Goal: Task Accomplishment & Management: Use online tool/utility

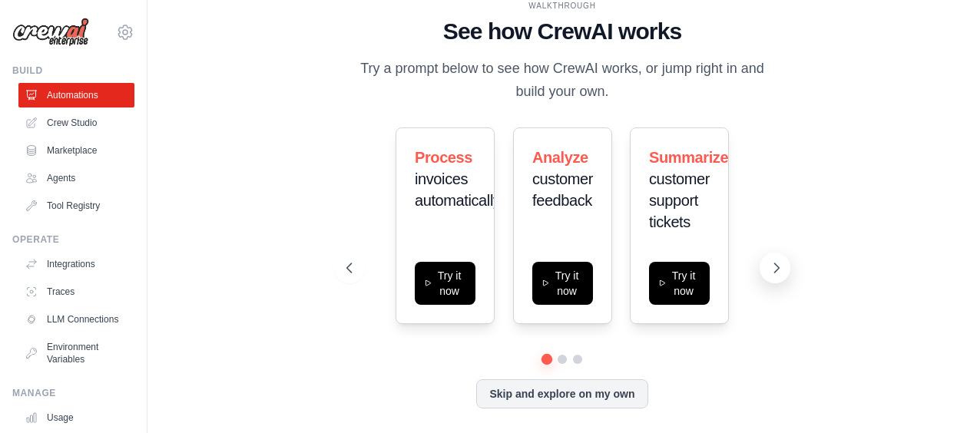
click at [779, 261] on icon at bounding box center [776, 267] width 15 height 15
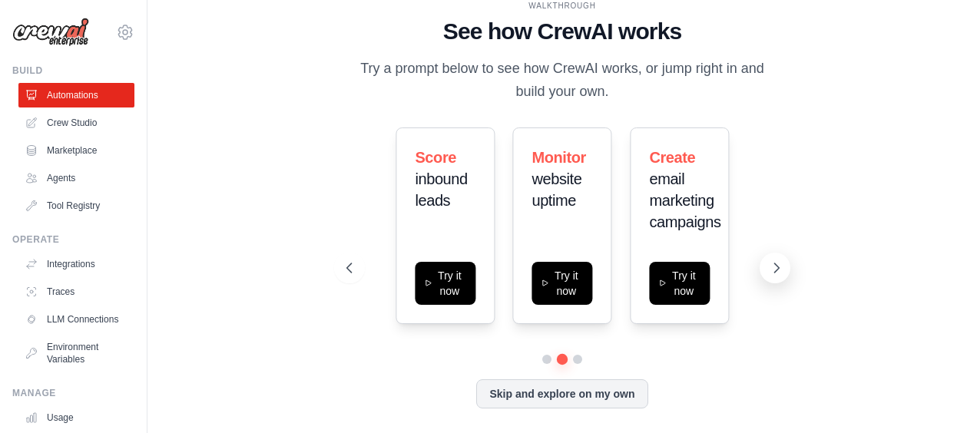
click at [776, 266] on icon at bounding box center [776, 267] width 5 height 9
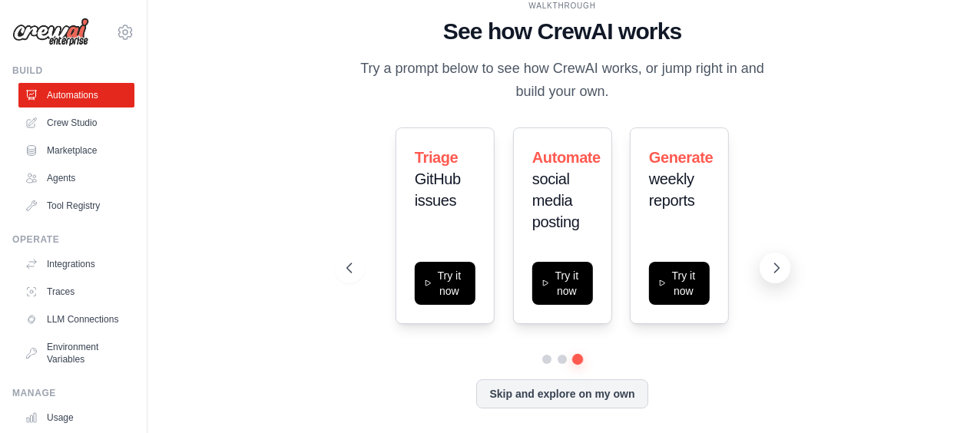
click at [777, 266] on icon at bounding box center [776, 267] width 15 height 15
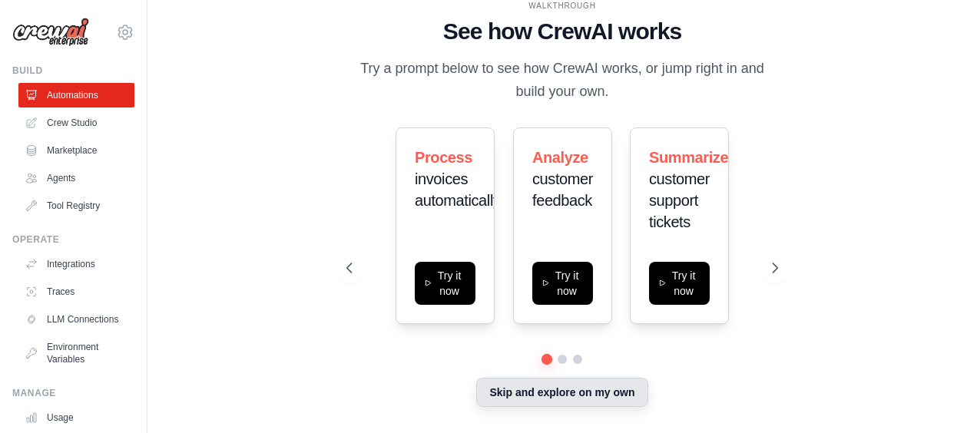
click at [609, 391] on button "Skip and explore on my own" at bounding box center [561, 392] width 171 height 29
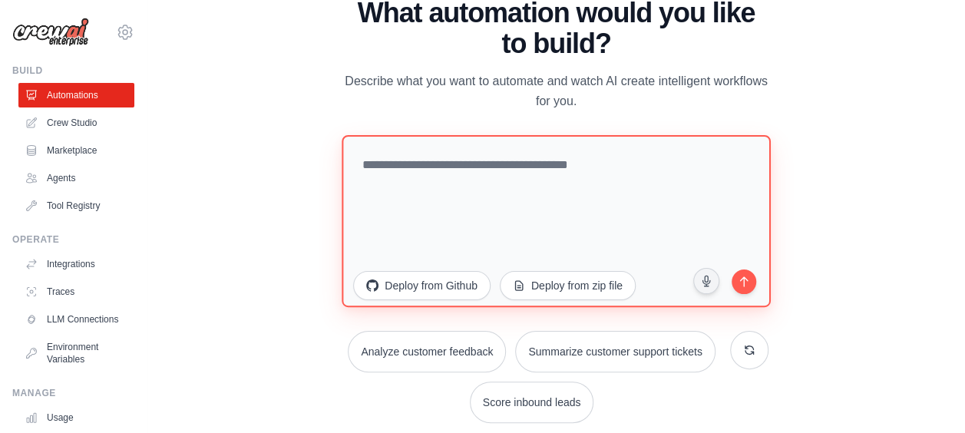
click at [721, 207] on textarea at bounding box center [556, 221] width 428 height 172
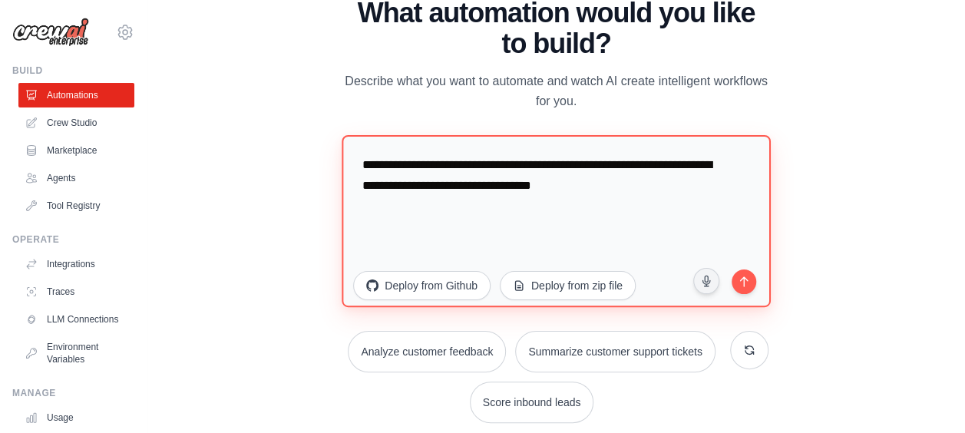
click at [413, 166] on textarea "**********" at bounding box center [556, 221] width 428 height 172
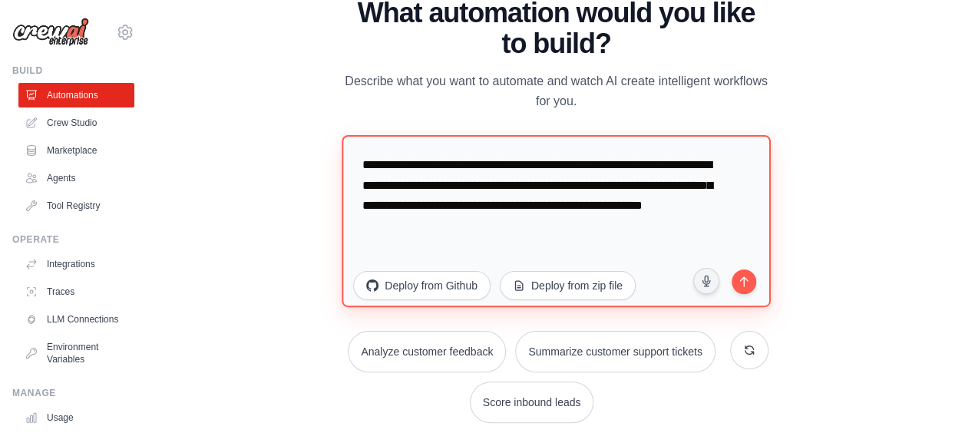
click at [398, 166] on textarea "**********" at bounding box center [556, 221] width 428 height 172
type textarea "**********"
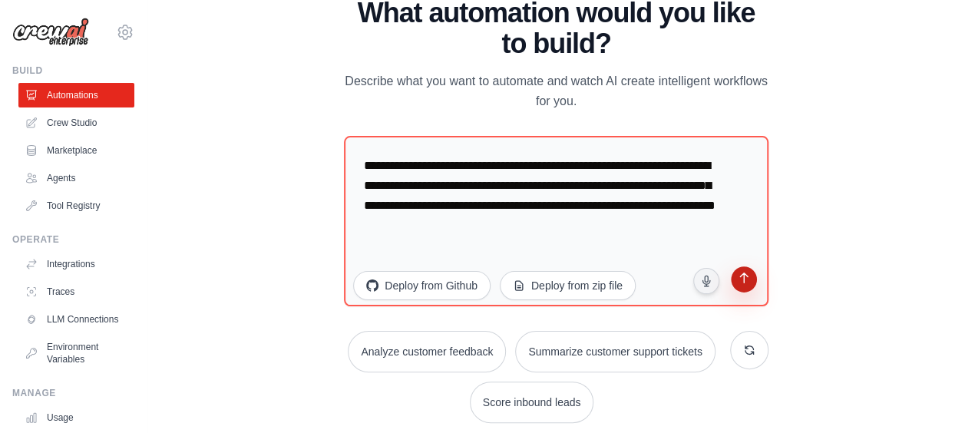
click at [745, 277] on icon "submit" at bounding box center [743, 280] width 15 height 15
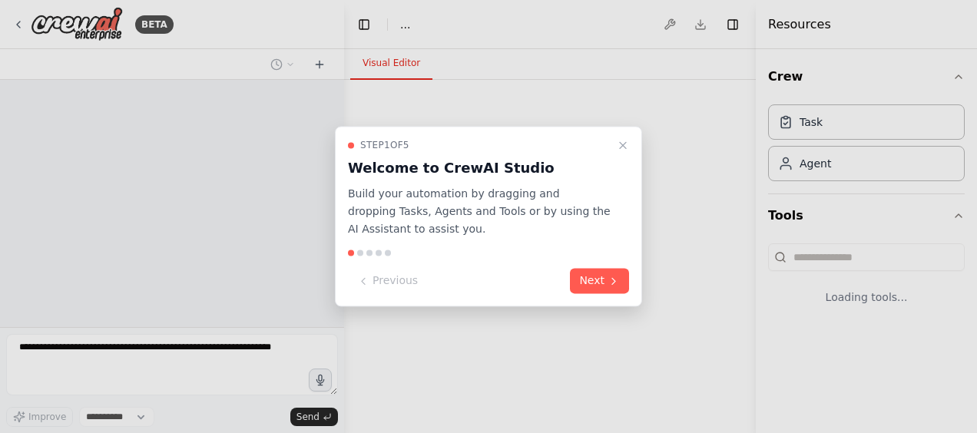
select select "****"
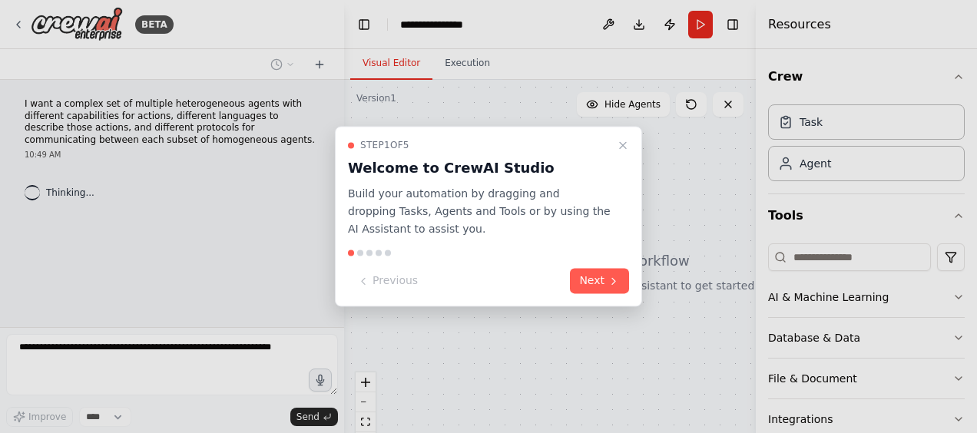
click at [607, 266] on div "Step 1 of 5 Welcome to CrewAI Studio Build your automation by dragging and drop…" at bounding box center [488, 216] width 307 height 180
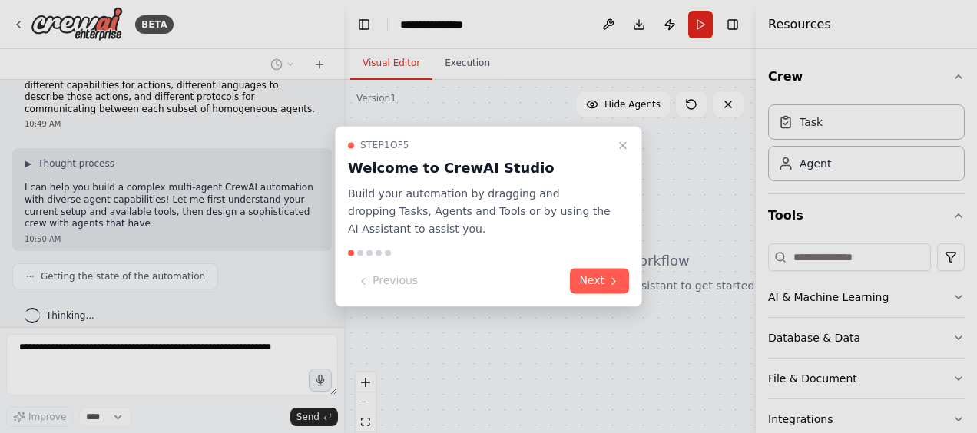
scroll to position [42, 0]
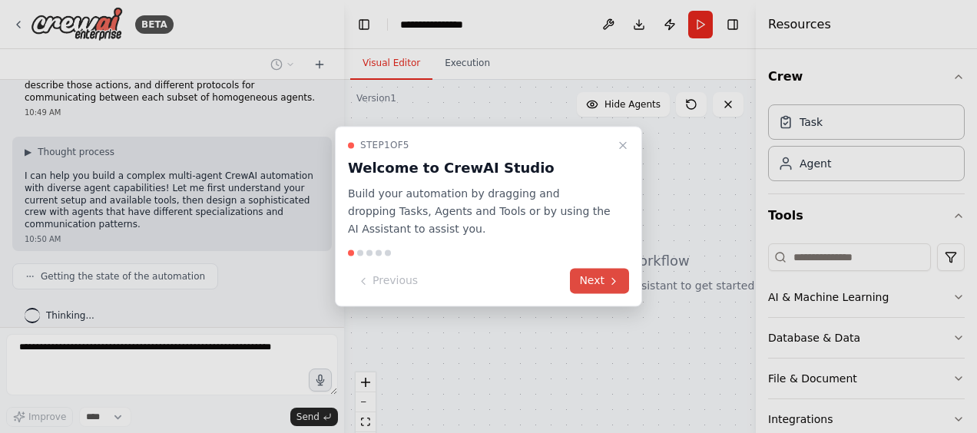
click at [591, 280] on button "Next" at bounding box center [599, 281] width 59 height 25
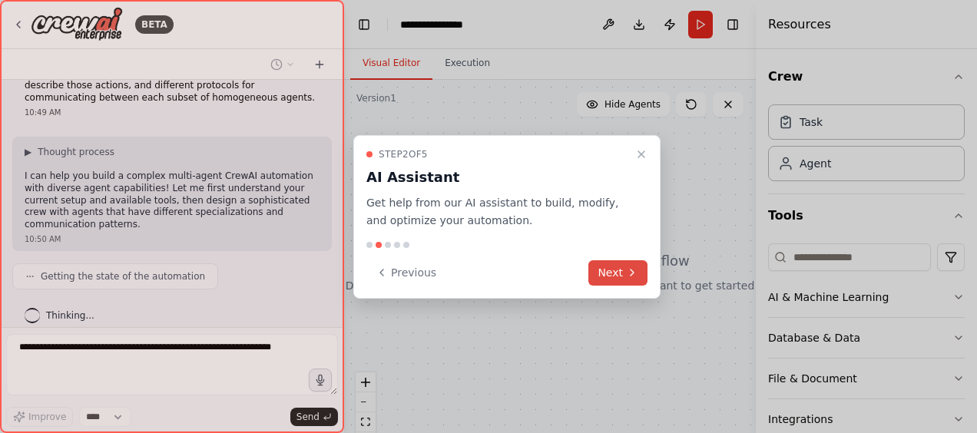
click at [627, 270] on icon at bounding box center [632, 272] width 12 height 12
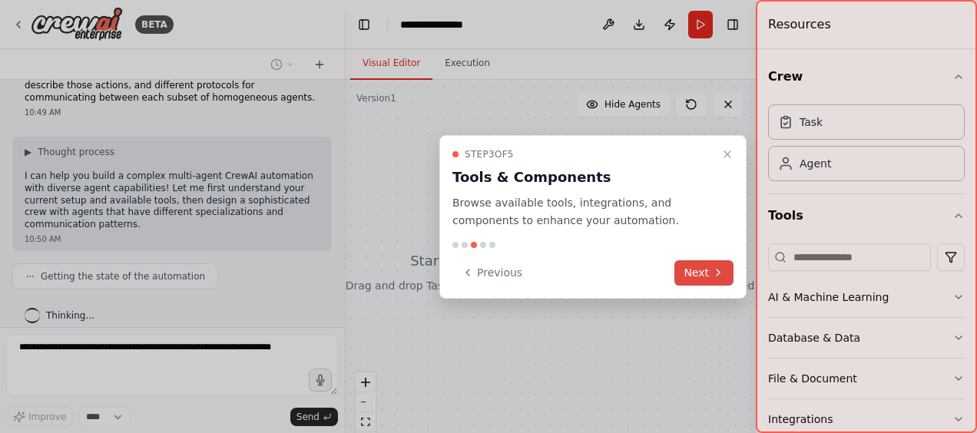
click at [716, 273] on icon at bounding box center [718, 272] width 12 height 12
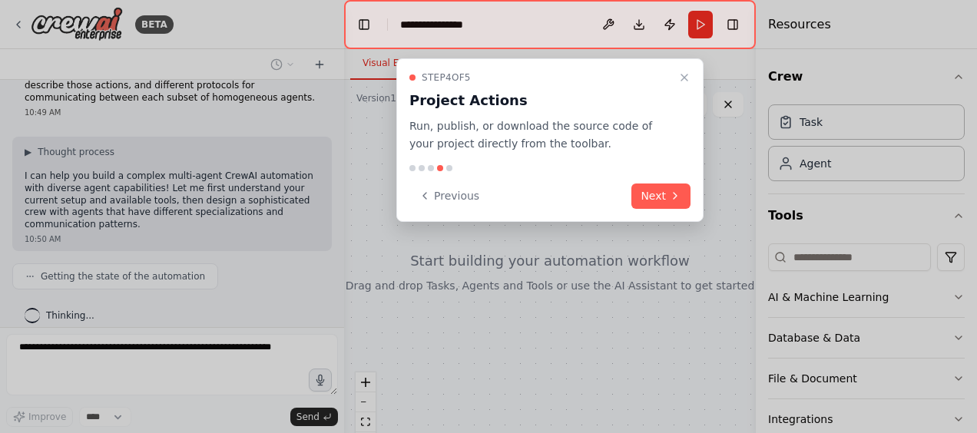
scroll to position [80, 0]
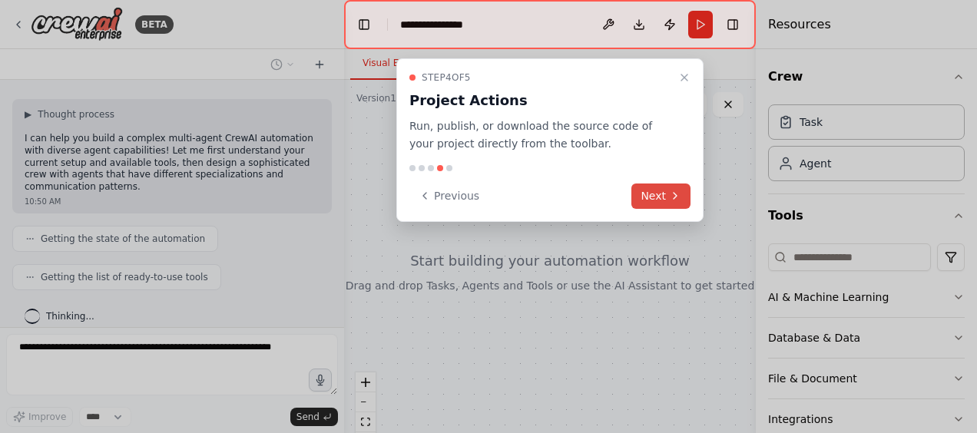
click at [659, 194] on button "Next" at bounding box center [660, 196] width 59 height 25
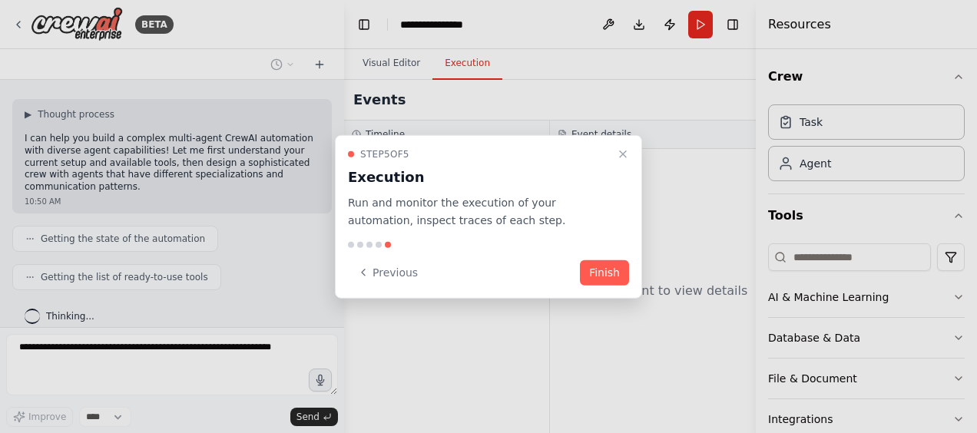
scroll to position [118, 0]
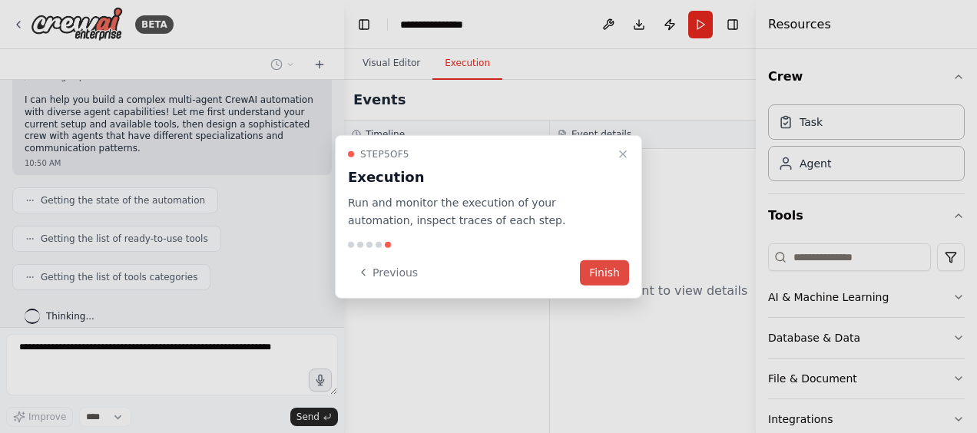
click at [608, 267] on button "Finish" at bounding box center [604, 272] width 49 height 25
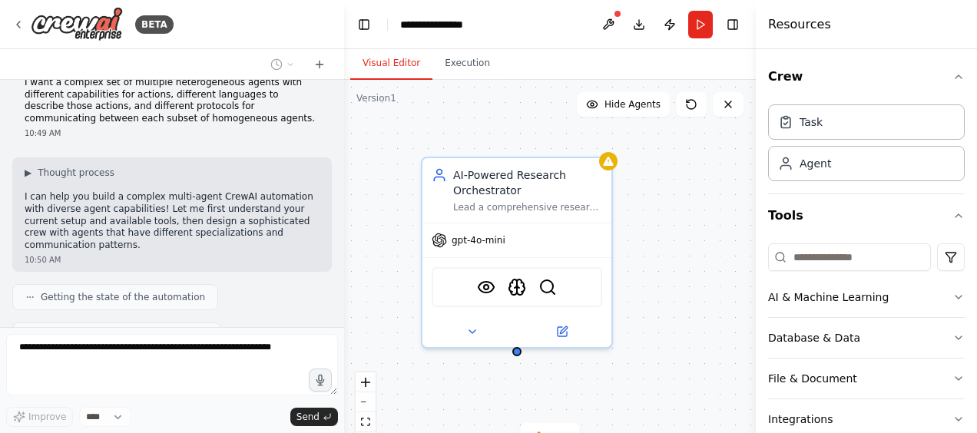
scroll to position [0, 0]
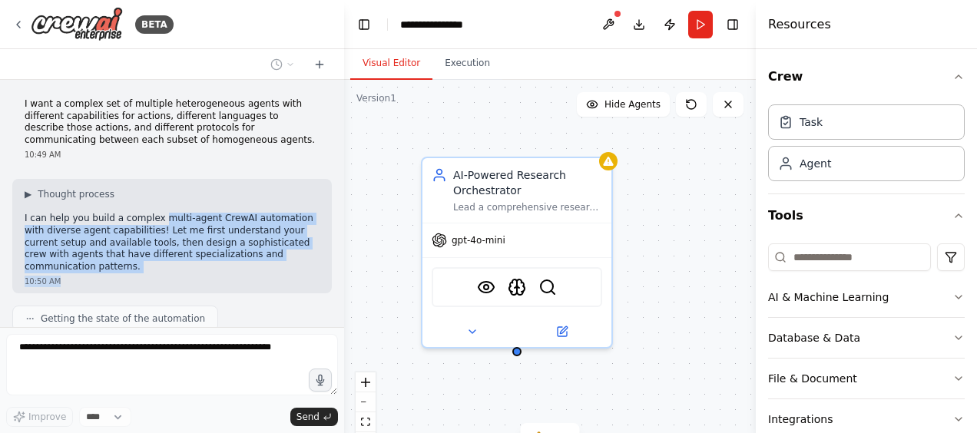
drag, startPoint x: 151, startPoint y: 219, endPoint x: 252, endPoint y: 269, distance: 113.0
click at [252, 269] on div "▶ Thought process I can help you build a complex multi-agent CrewAI automation …" at bounding box center [171, 236] width 319 height 114
drag, startPoint x: 252, startPoint y: 269, endPoint x: 140, endPoint y: 256, distance: 112.8
click at [140, 256] on p "I can help you build a complex multi-agent CrewAI automation with diverse agent…" at bounding box center [172, 243] width 295 height 60
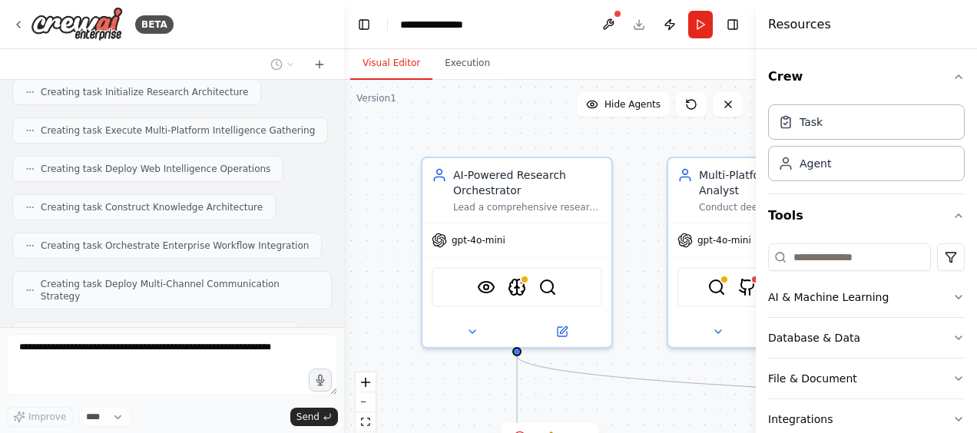
scroll to position [1110, 0]
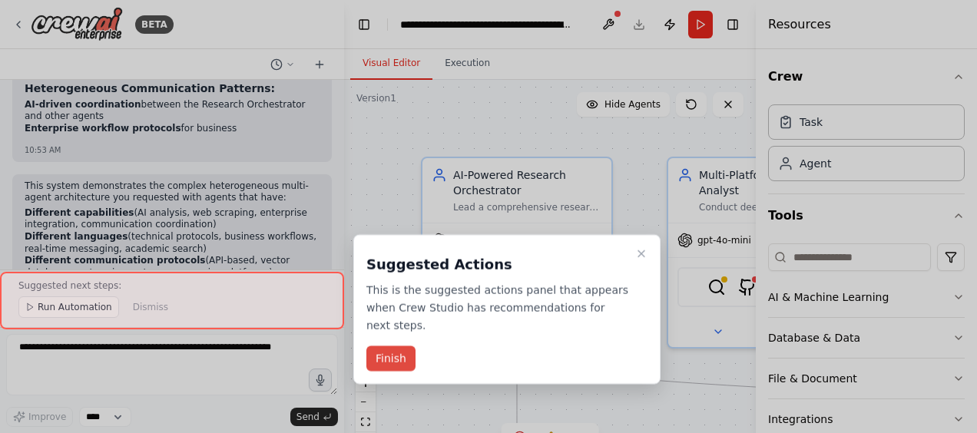
click at [393, 346] on button "Finish" at bounding box center [390, 358] width 49 height 25
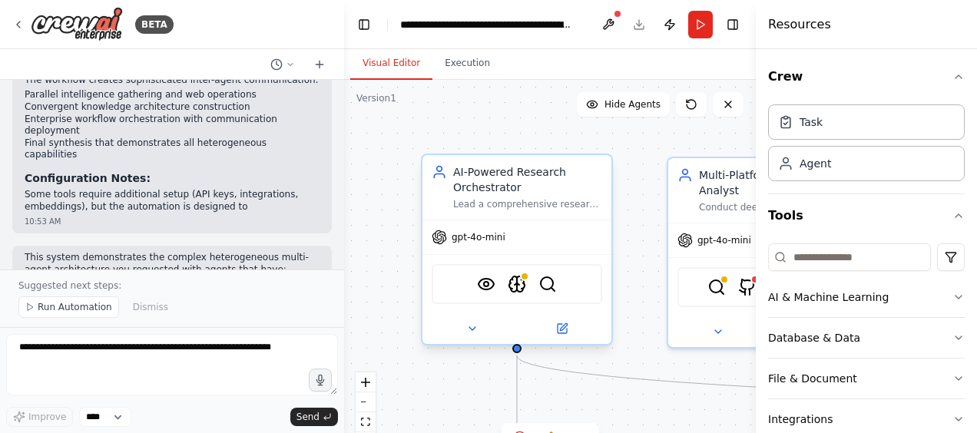
scroll to position [1942, 0]
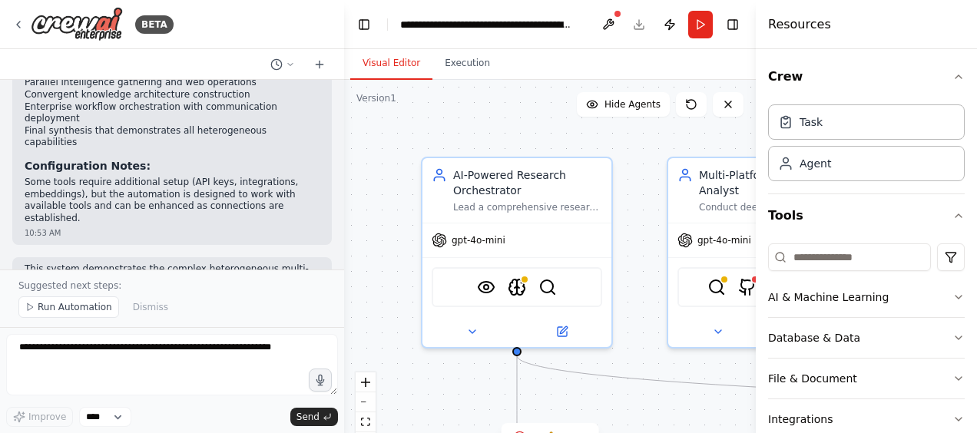
drag, startPoint x: 269, startPoint y: 160, endPoint x: 266, endPoint y: 172, distance: 12.7
click at [266, 291] on ul "Different capabilities (AI analysis, web scraping, enterprise integration, comm…" at bounding box center [172, 327] width 295 height 72
click at [266, 339] on li "Different communication protocols (API-based, vector databases, enterprise syst…" at bounding box center [172, 351] width 295 height 24
click at [215, 339] on li "Different communication protocols (API-based, vector databases, enterprise syst…" at bounding box center [172, 351] width 295 height 24
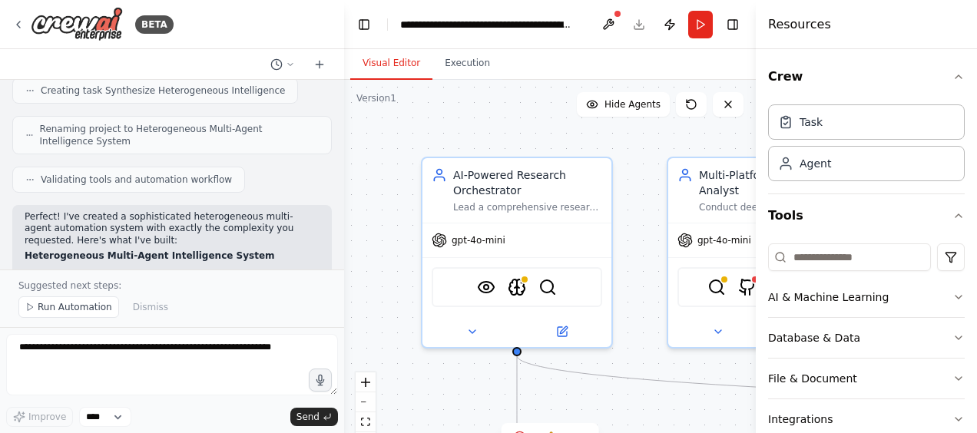
scroll to position [1328, 0]
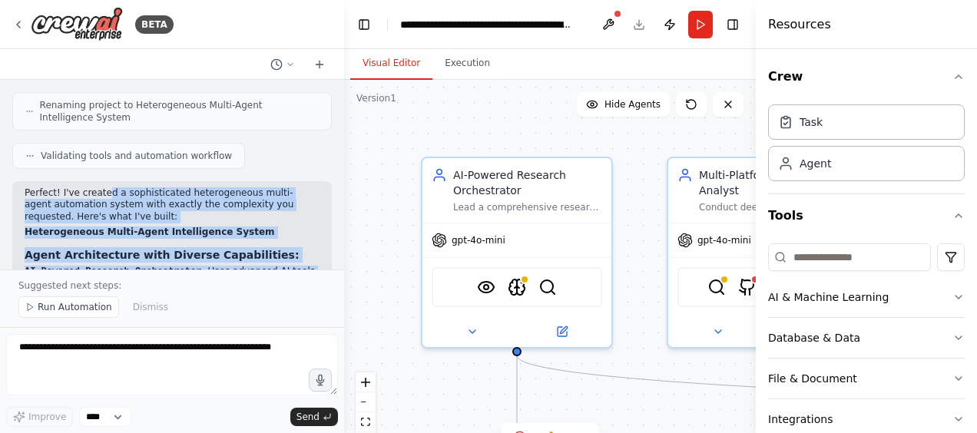
drag, startPoint x: 101, startPoint y: 124, endPoint x: 280, endPoint y: 224, distance: 204.6
drag, startPoint x: 153, startPoint y: 261, endPoint x: 141, endPoint y: 227, distance: 36.4
click at [141, 266] on ol "AI-Powered Research Orchestrator - Uses advanced AI tools (Vision analysis, AI …" at bounding box center [172, 372] width 295 height 212
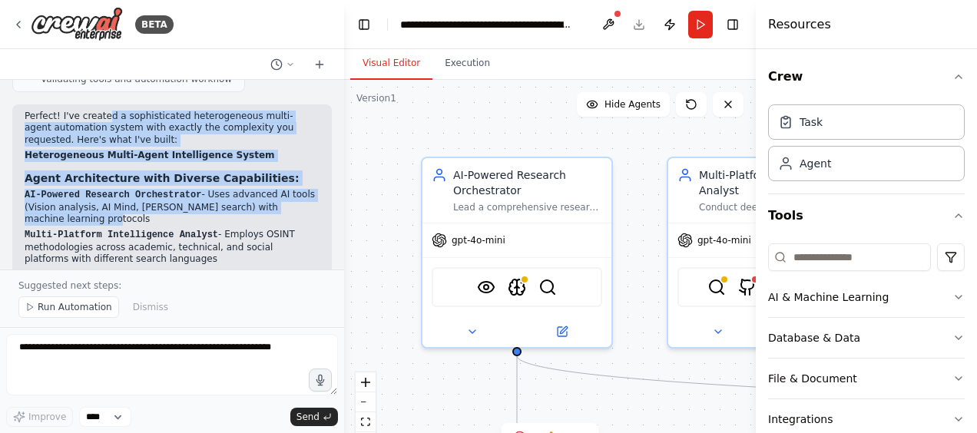
scroll to position [1481, 0]
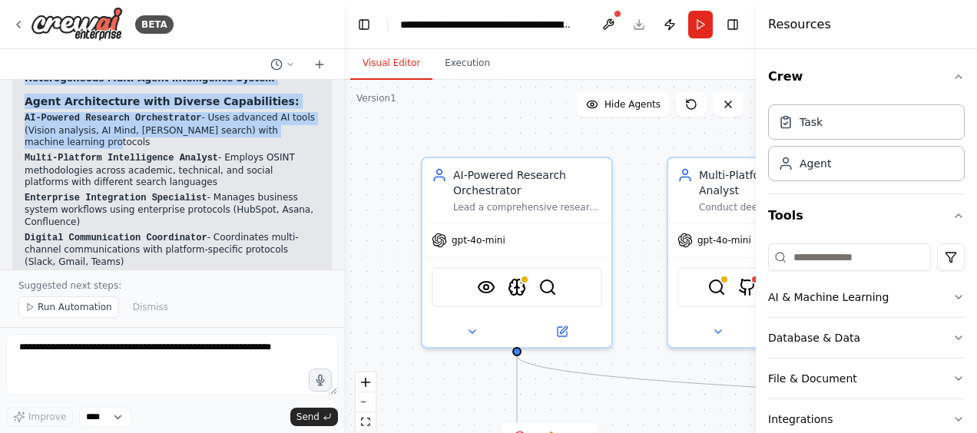
drag, startPoint x: 304, startPoint y: 138, endPoint x: 245, endPoint y: 229, distance: 108.2
click at [245, 229] on ol "AI-Powered Research Orchestrator - Uses advanced AI tools (Vision analysis, AI …" at bounding box center [172, 218] width 295 height 212
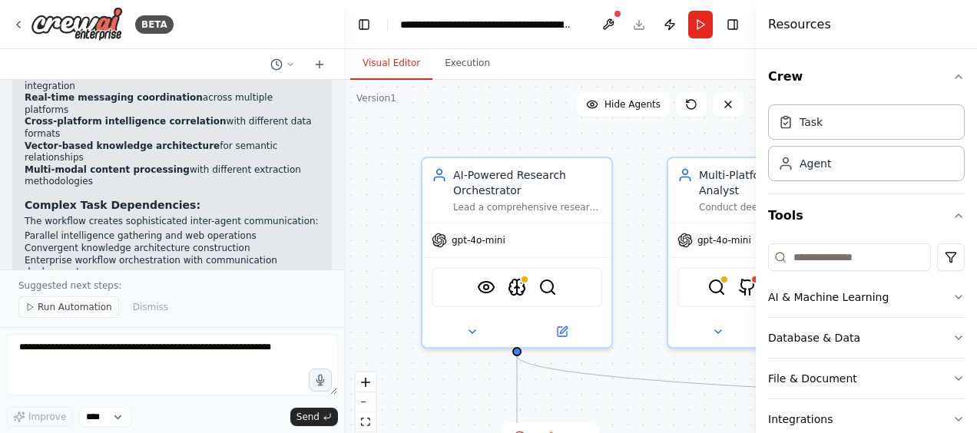
scroll to position [1865, 0]
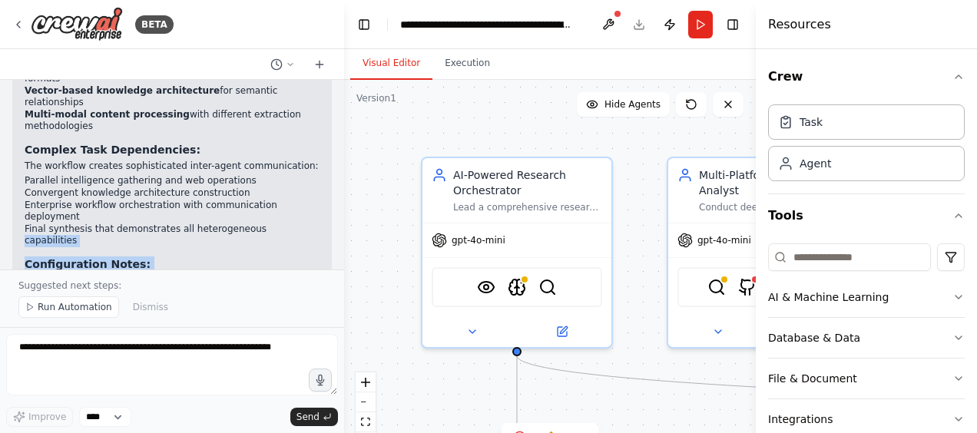
drag, startPoint x: 269, startPoint y: 135, endPoint x: 238, endPoint y: 86, distance: 58.0
click at [238, 86] on div "Perfect! I've created a sophisticated heterogeneous multi-agent automation syst…" at bounding box center [171, 4] width 319 height 679
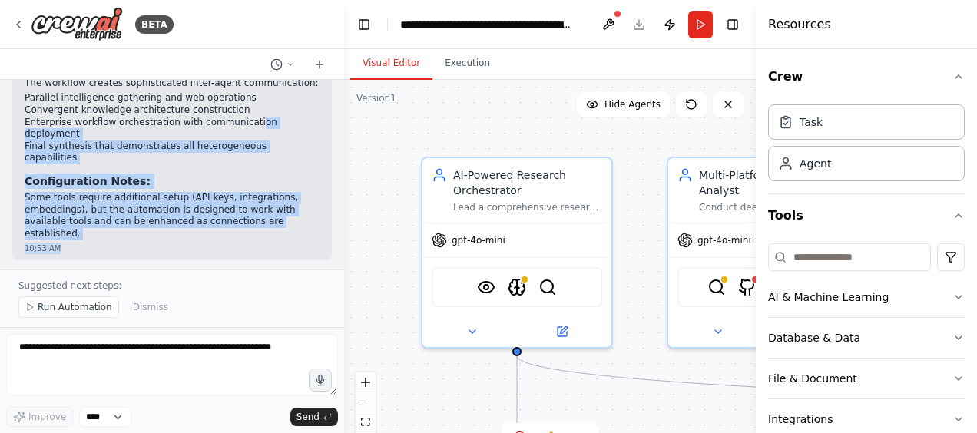
scroll to position [1942, 0]
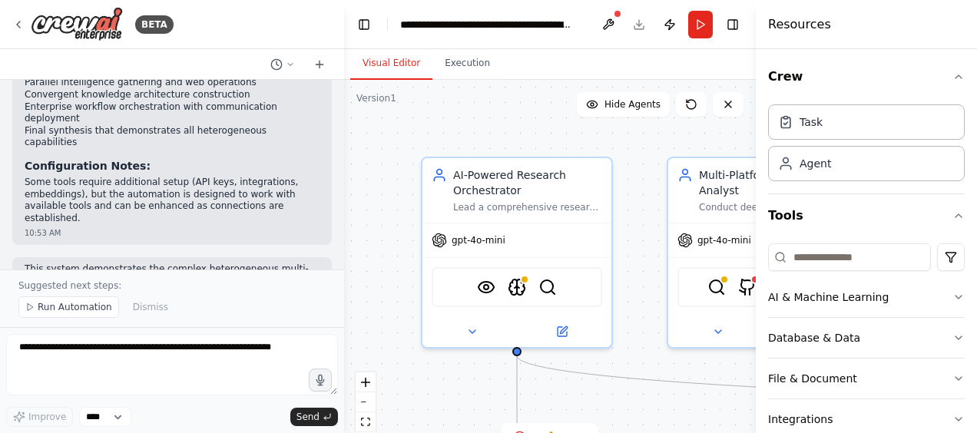
drag, startPoint x: 81, startPoint y: 232, endPoint x: 74, endPoint y: 187, distance: 45.0
click at [74, 263] on div "This system demonstrates the complex heterogeneous multi-agent architecture you…" at bounding box center [172, 335] width 295 height 144
click at [65, 308] on span "Run Automation" at bounding box center [75, 307] width 74 height 12
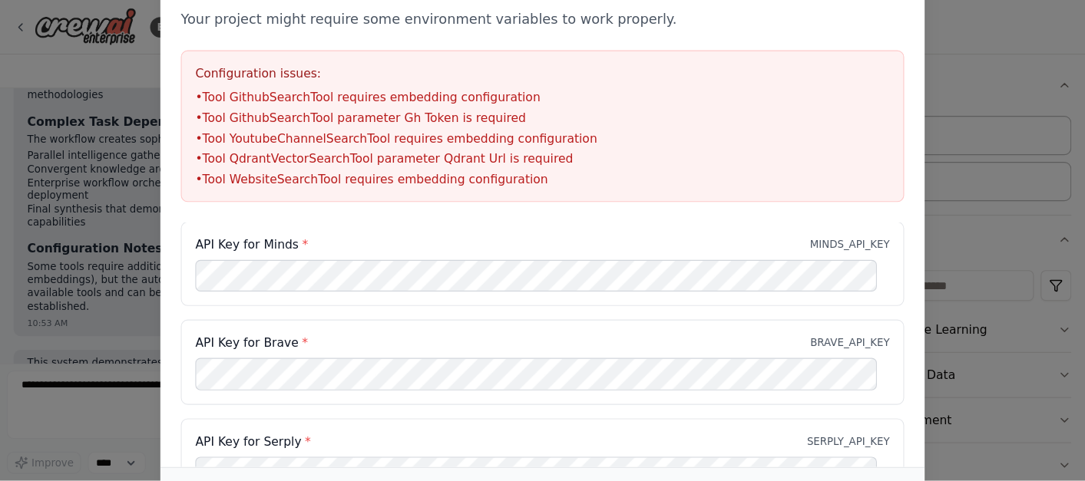
scroll to position [0, 0]
drag, startPoint x: 402, startPoint y: 44, endPoint x: 404, endPoint y: 71, distance: 27.0
click at [404, 71] on div "Environment configuration Your project might require some environment variables…" at bounding box center [488, 79] width 688 height 241
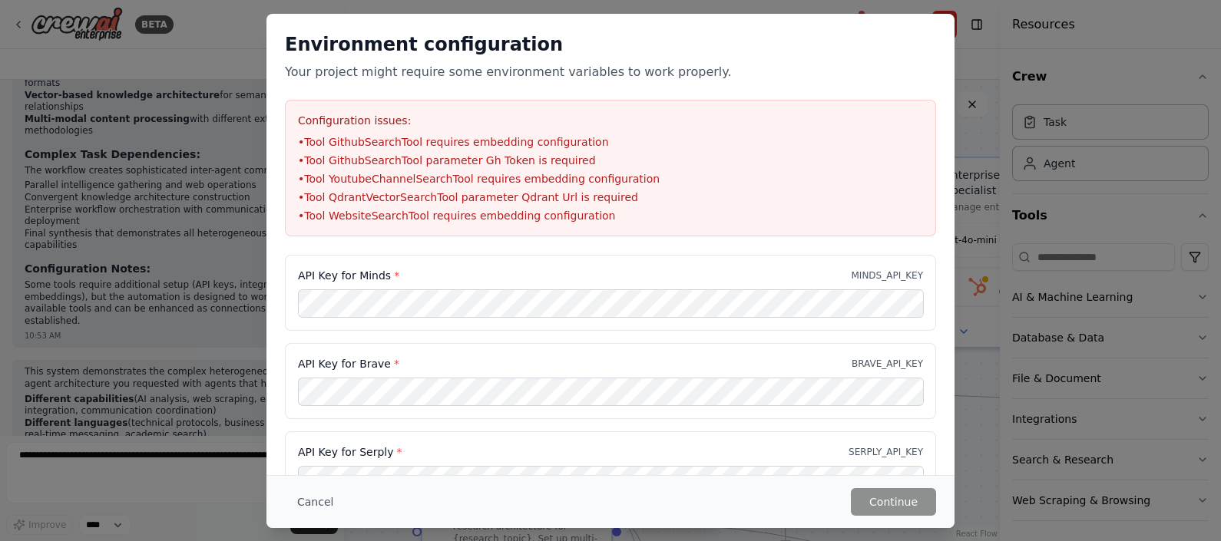
scroll to position [1811, 0]
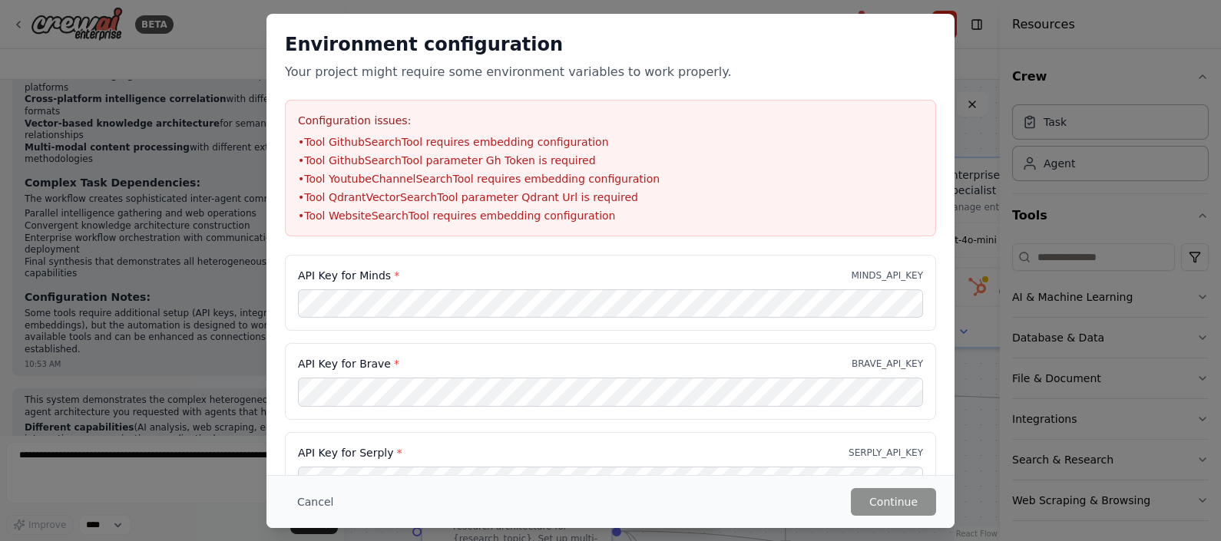
drag, startPoint x: 905, startPoint y: 2, endPoint x: 391, endPoint y: 75, distance: 519.0
click at [375, 77] on p "Your project might require some environment variables to work properly." at bounding box center [610, 72] width 651 height 18
click at [304, 432] on button "Cancel" at bounding box center [315, 502] width 61 height 28
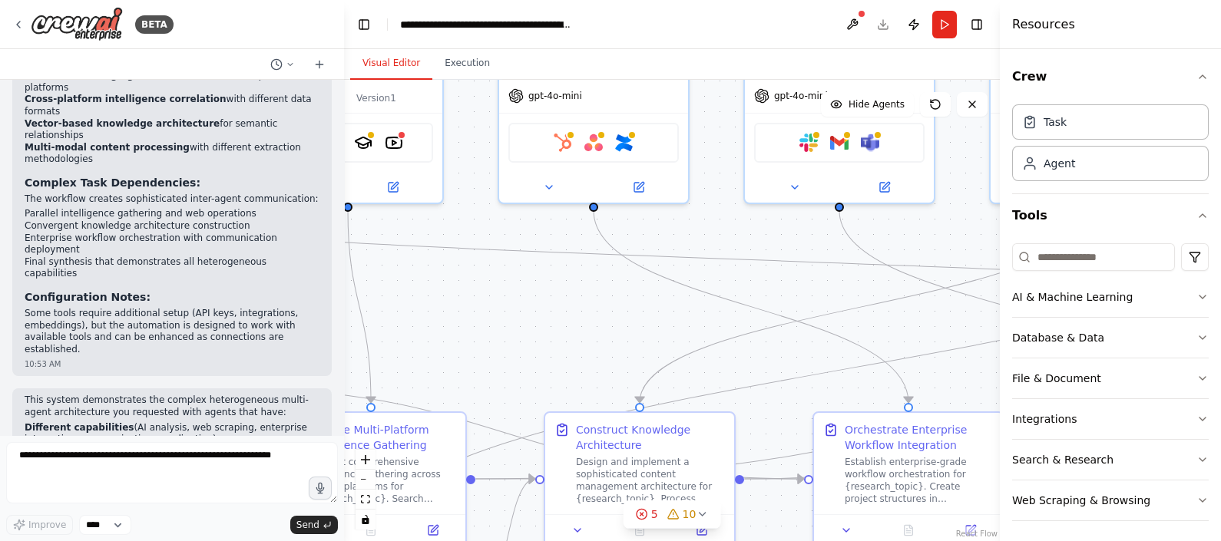
drag, startPoint x: 910, startPoint y: 446, endPoint x: 499, endPoint y: 301, distance: 435.7
click at [499, 301] on div ".deletable-edge-delete-btn { width: 20px; height: 20px; border: 0px solid #ffff…" at bounding box center [672, 310] width 656 height 461
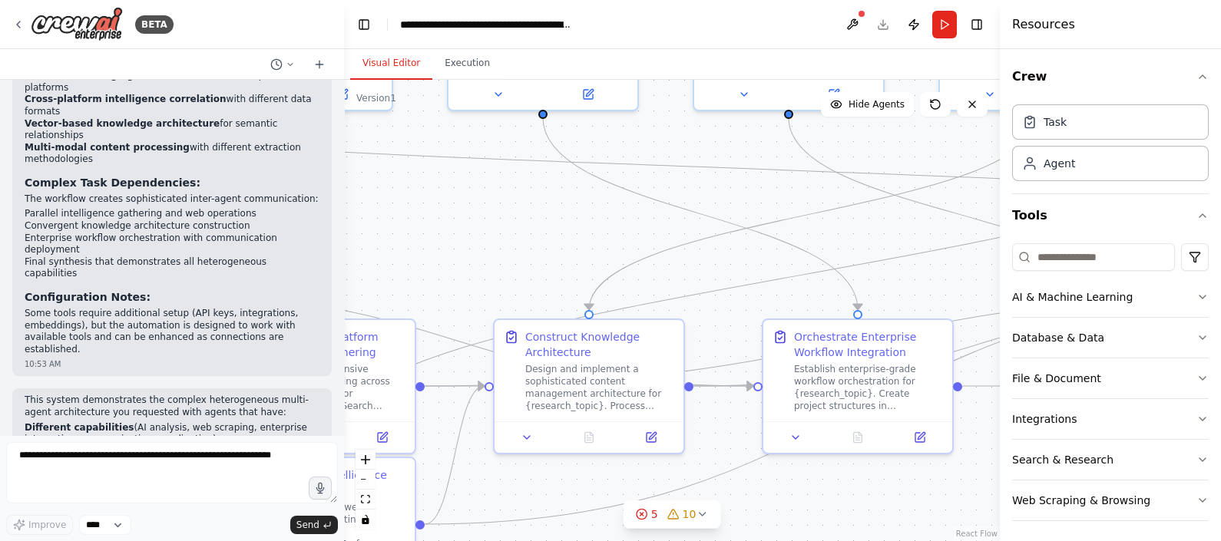
drag, startPoint x: 811, startPoint y: 390, endPoint x: 760, endPoint y: 297, distance: 105.8
click at [760, 297] on div ".deletable-edge-delete-btn { width: 20px; height: 20px; border: 0px solid #ffff…" at bounding box center [672, 310] width 656 height 461
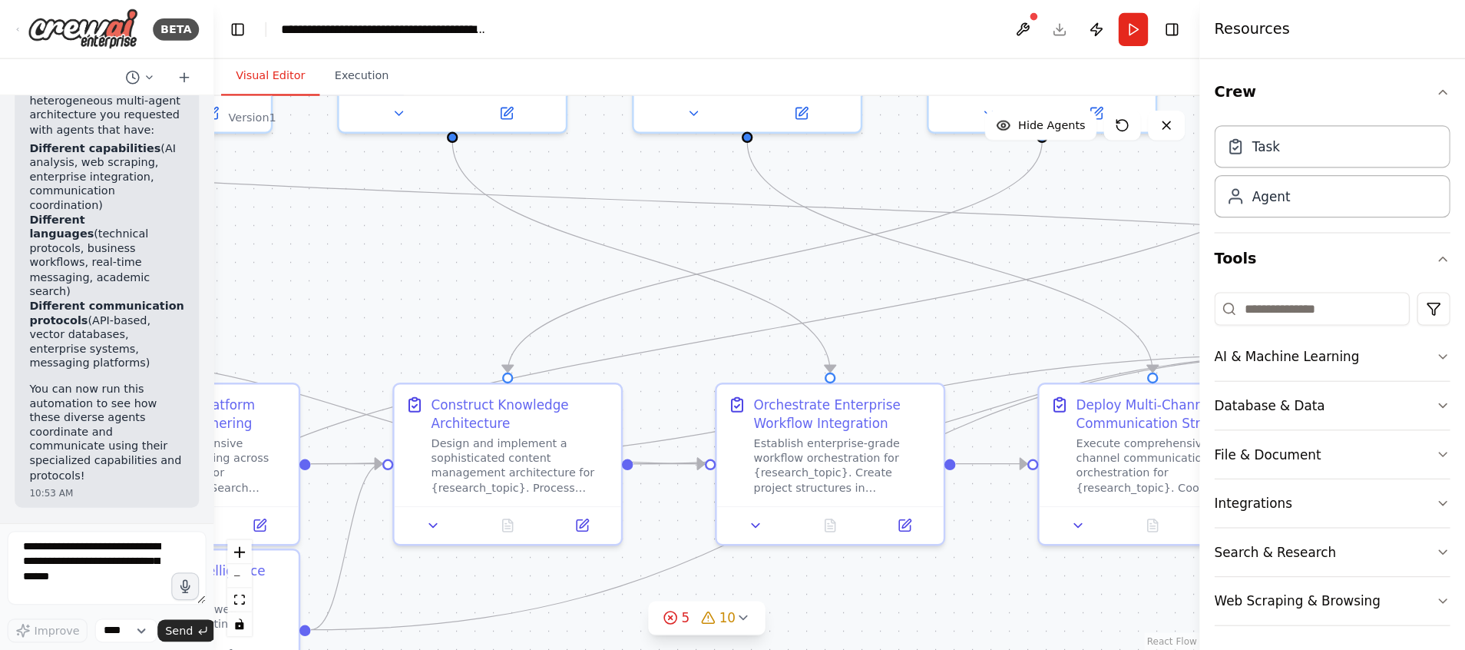
scroll to position [3164, 0]
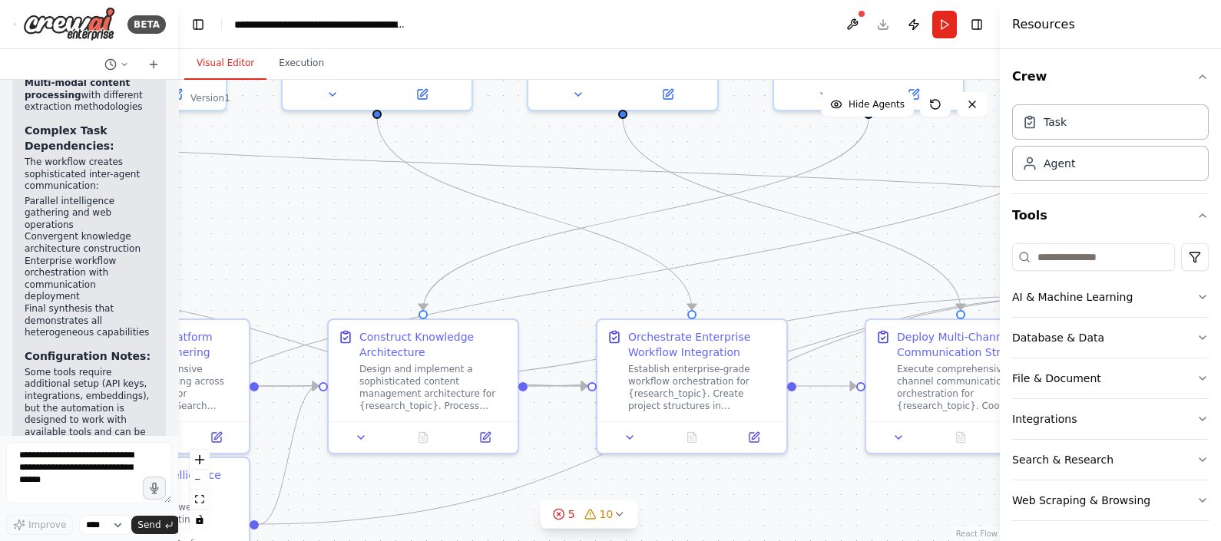
drag, startPoint x: 340, startPoint y: 196, endPoint x: 178, endPoint y: 210, distance: 162.6
click at [178, 210] on div "BETA I want a complex set of multiple heterogeneous agents with different capab…" at bounding box center [610, 270] width 1221 height 541
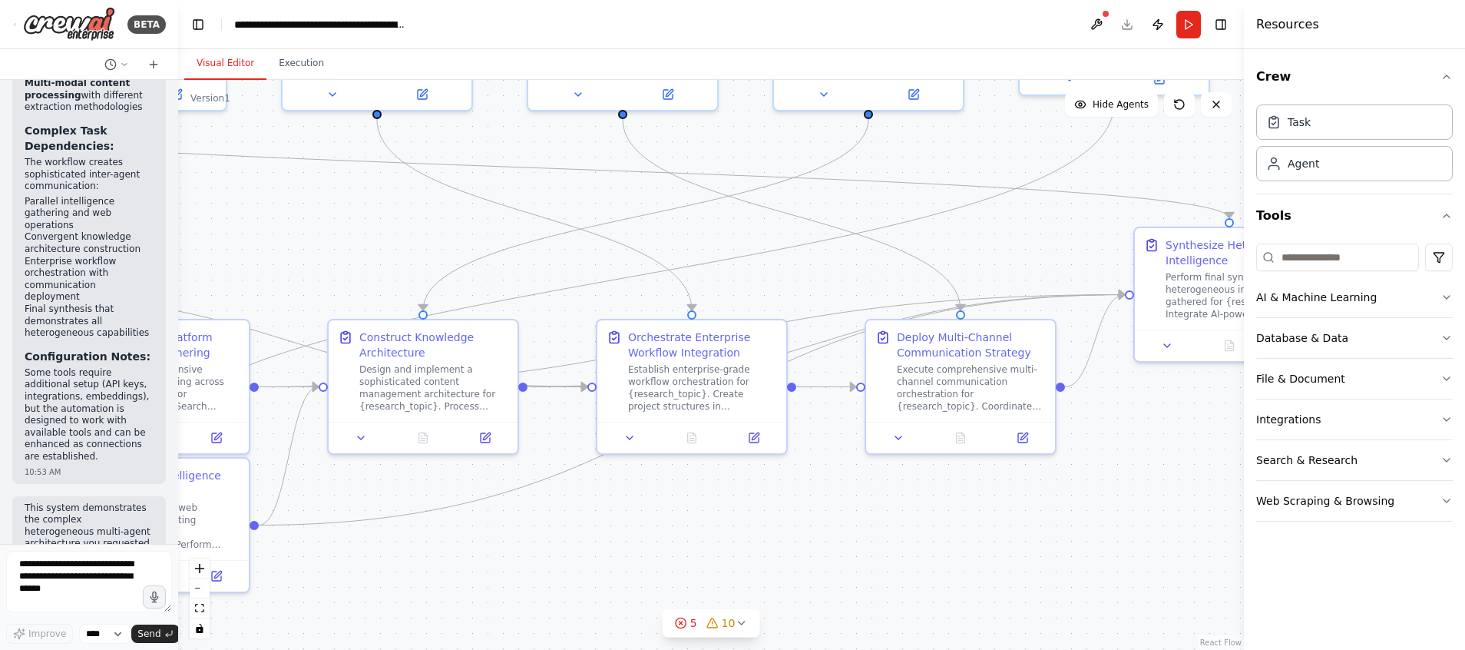
drag, startPoint x: 1197, startPoint y: 0, endPoint x: 892, endPoint y: 522, distance: 605.0
click at [892, 432] on div ".deletable-edge-delete-btn { width: 20px; height: 20px; border: 0px solid #ffff…" at bounding box center [711, 365] width 1066 height 570
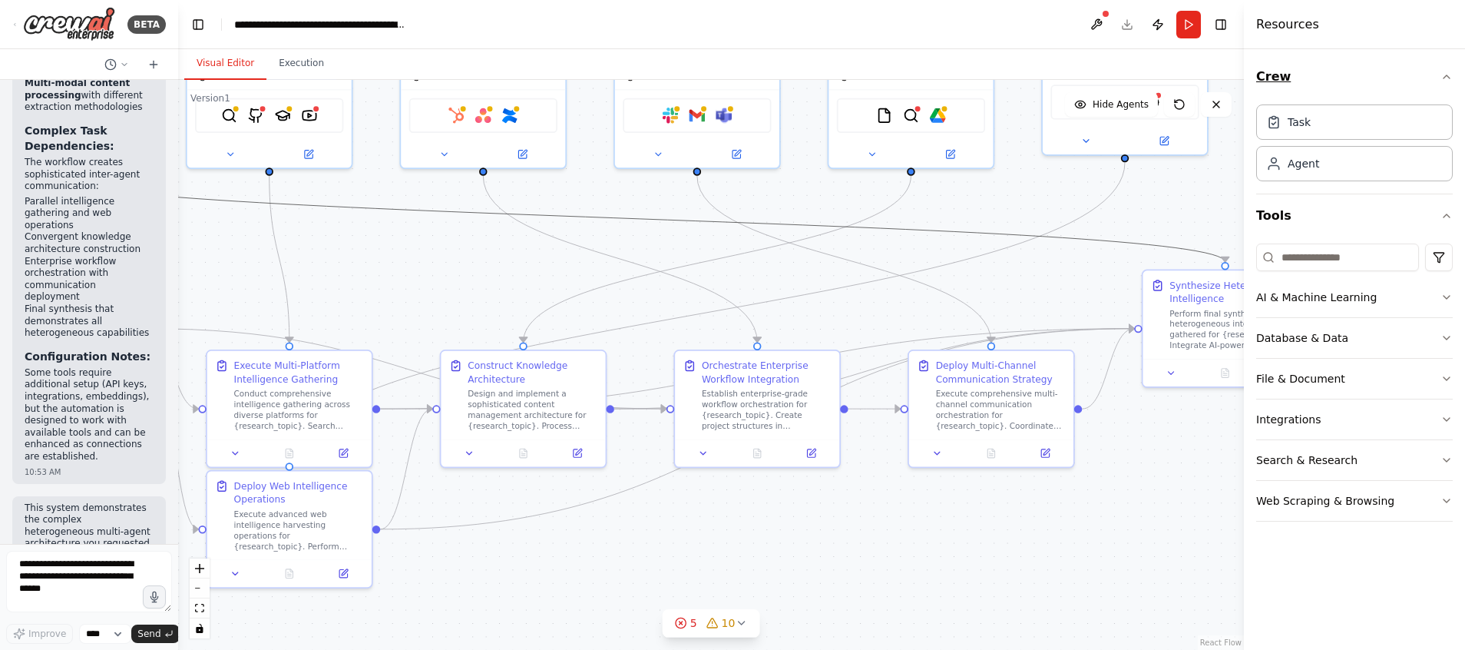
drag, startPoint x: 1102, startPoint y: 237, endPoint x: 1278, endPoint y: 96, distance: 225.1
click at [976, 283] on div ".deletable-edge-delete-btn { width: 20px; height: 20px; border: 0px solid #ffff…" at bounding box center [711, 365] width 1066 height 570
click at [976, 73] on icon "button" at bounding box center [1447, 77] width 12 height 12
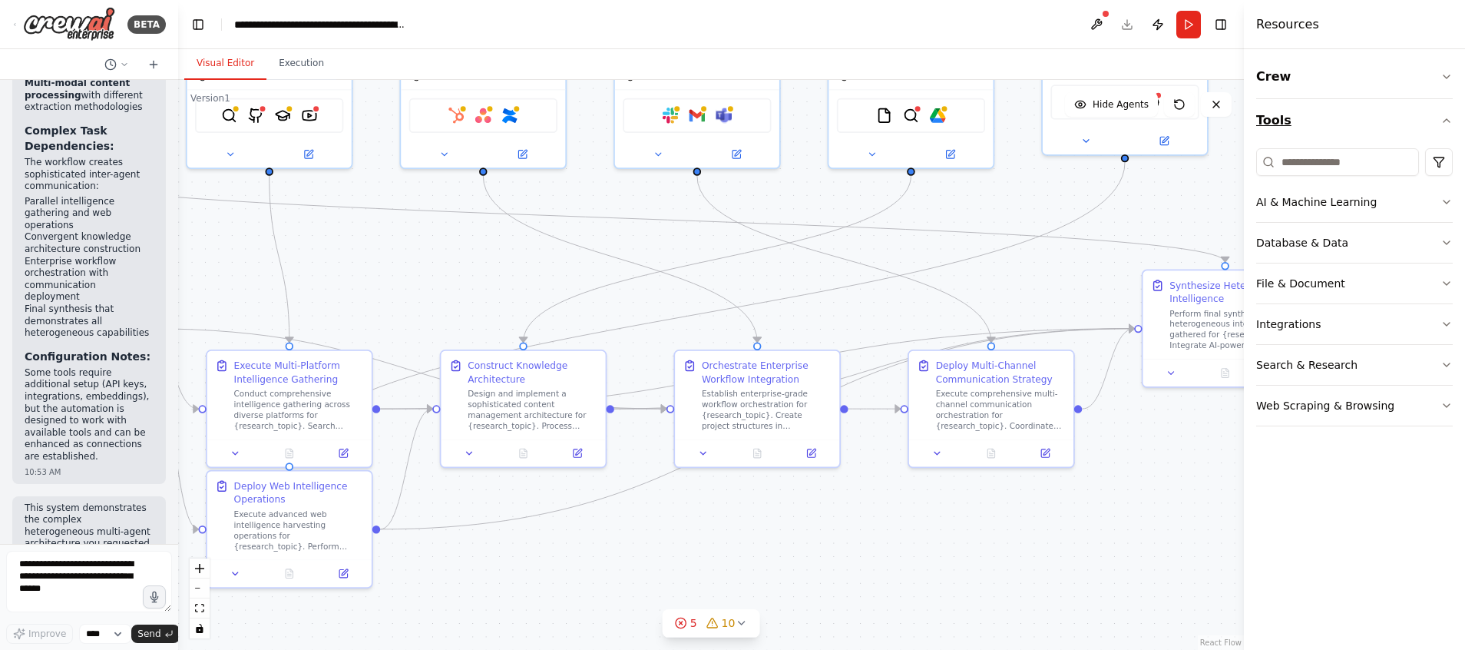
click at [976, 121] on icon "button" at bounding box center [1447, 120] width 12 height 12
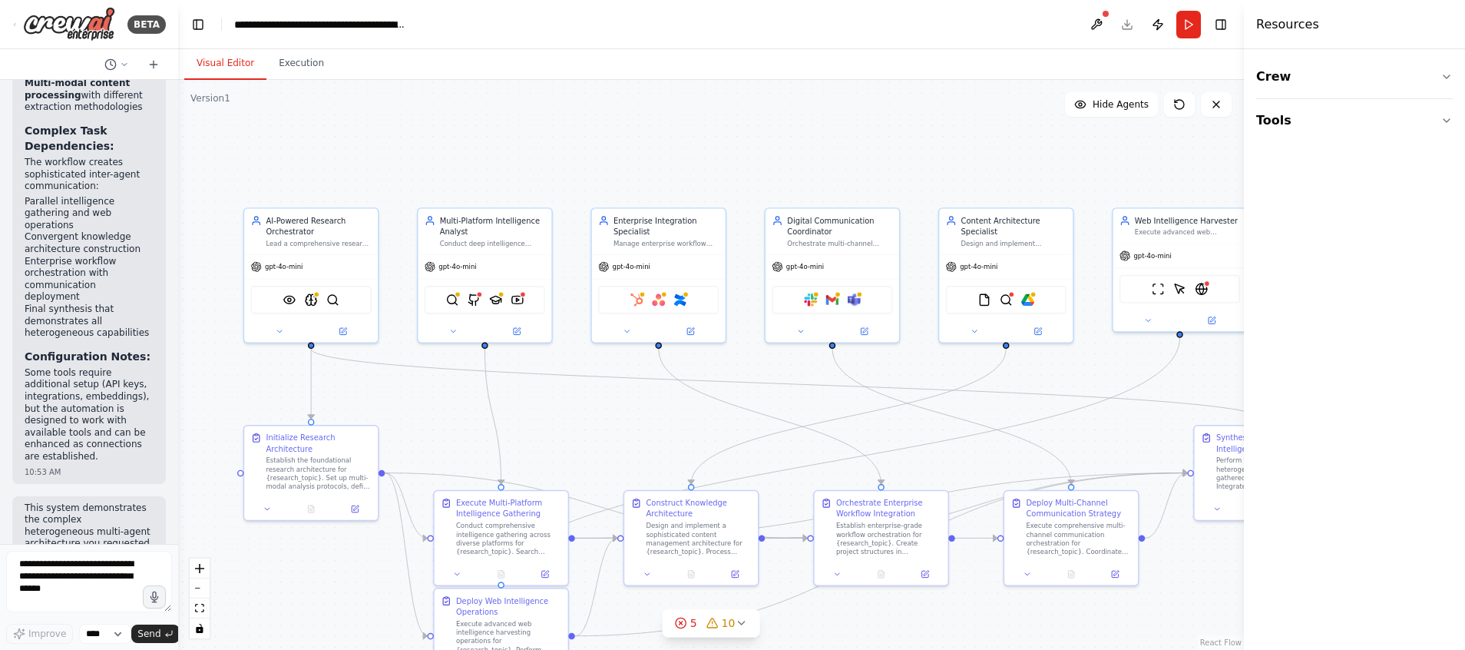
drag, startPoint x: 897, startPoint y: 276, endPoint x: 968, endPoint y: 429, distance: 168.3
click at [968, 429] on div ".deletable-edge-delete-btn { width: 20px; height: 20px; border: 0px solid #ffff…" at bounding box center [711, 365] width 1066 height 570
drag, startPoint x: 1255, startPoint y: 466, endPoint x: 1430, endPoint y: 627, distance: 237.5
drag, startPoint x: 1430, startPoint y: 627, endPoint x: 836, endPoint y: 224, distance: 717.5
click at [836, 224] on div "Digital Communication Coordinator" at bounding box center [839, 224] width 105 height 22
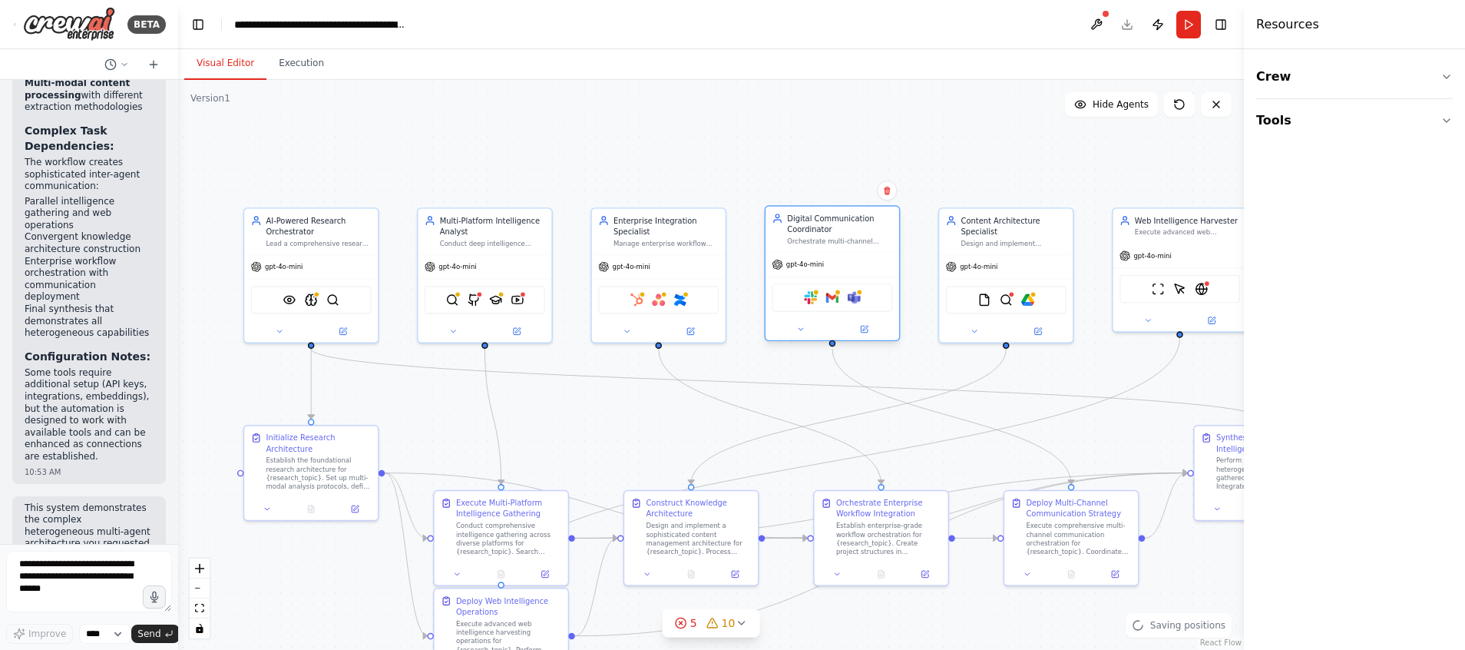
click at [835, 249] on div "Digital Communication Coordinator Orchestrate multi-channel communication strat…" at bounding box center [833, 229] width 134 height 45
click at [976, 72] on div "Crew Tools" at bounding box center [1354, 349] width 221 height 600
click at [976, 72] on icon "button" at bounding box center [1447, 77] width 12 height 12
click at [976, 174] on div "Agent" at bounding box center [1354, 162] width 197 height 35
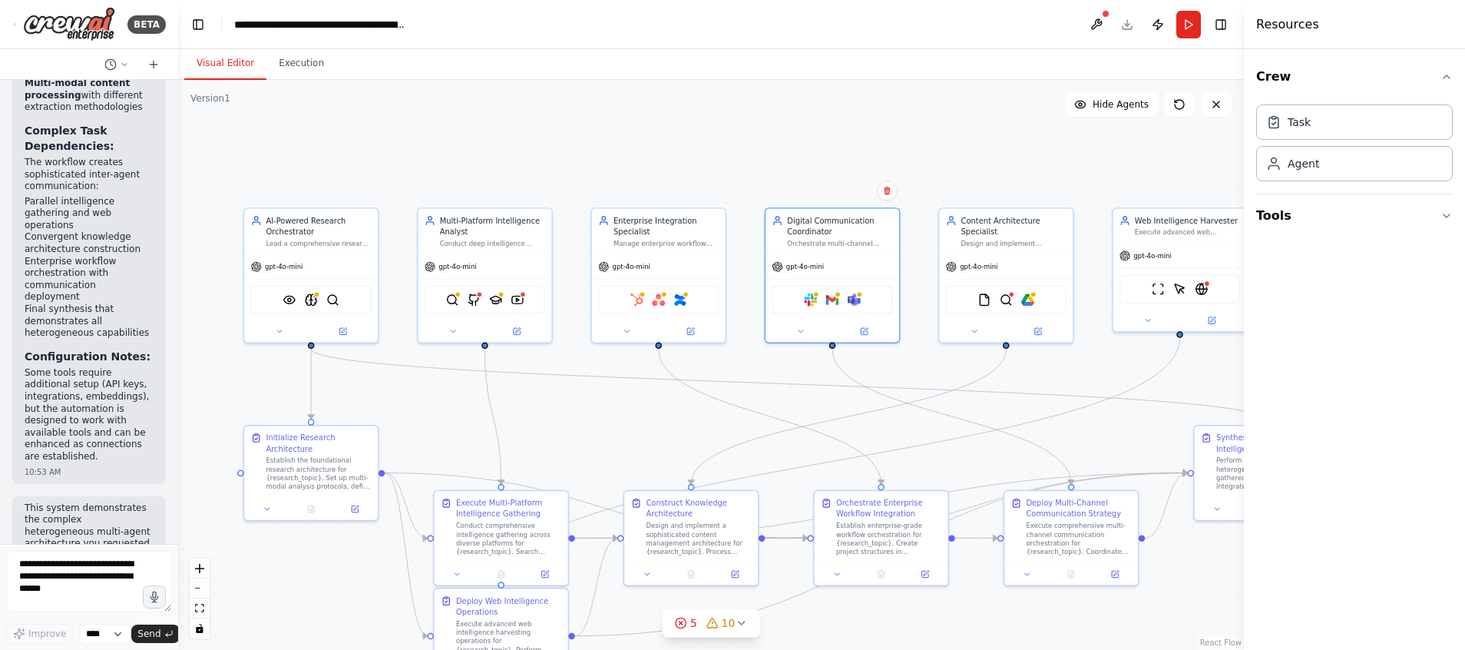
click at [976, 139] on div "Task Agent" at bounding box center [1354, 139] width 197 height 83
click at [976, 103] on span "Hide Agents" at bounding box center [1121, 104] width 56 height 12
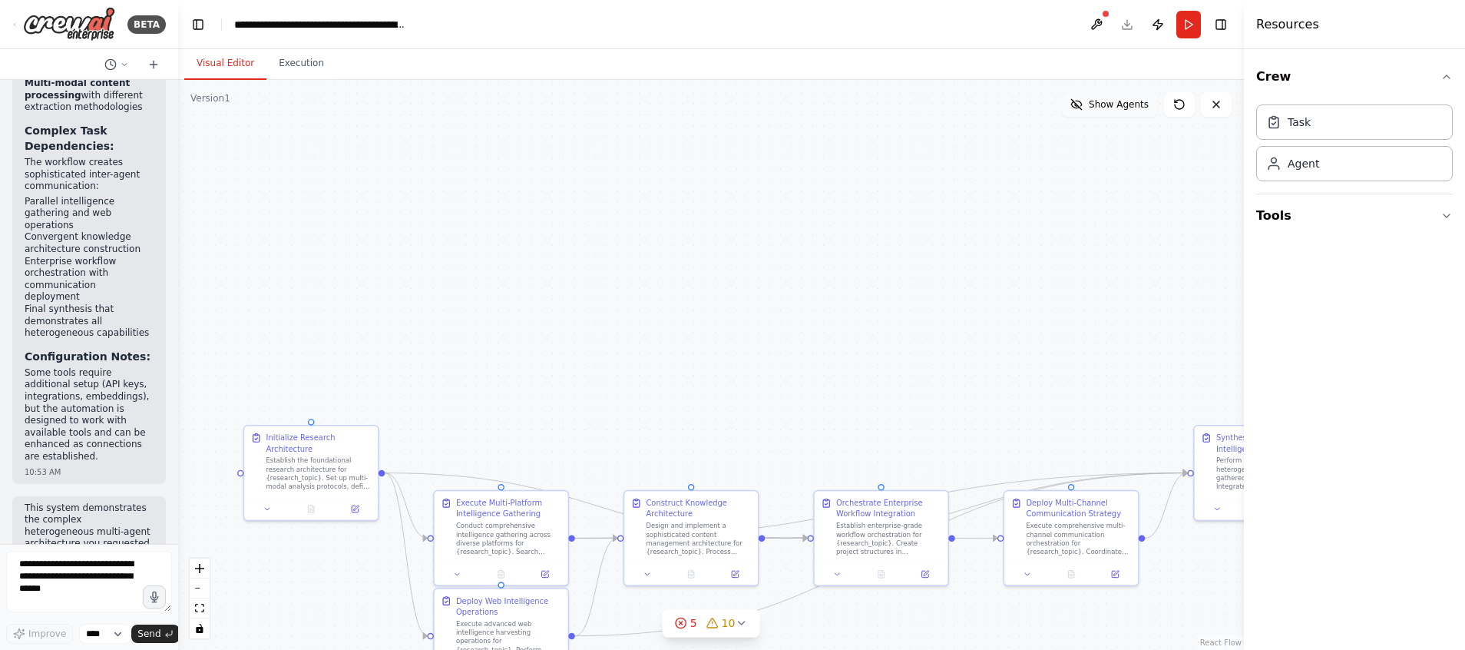
click at [976, 103] on span "Show Agents" at bounding box center [1119, 104] width 60 height 12
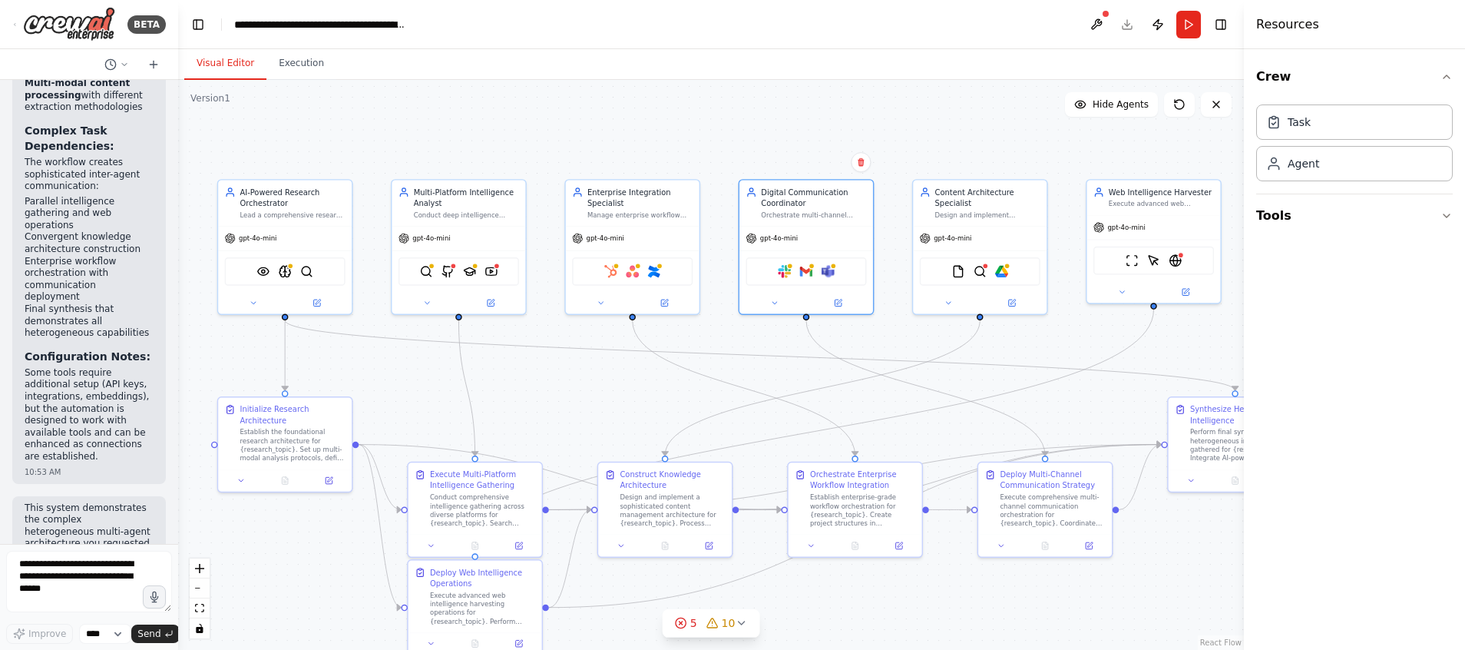
drag, startPoint x: 745, startPoint y: 177, endPoint x: 717, endPoint y: 146, distance: 41.9
click at [718, 149] on div ".deletable-edge-delete-btn { width: 20px; height: 20px; border: 0px solid #ffff…" at bounding box center [711, 365] width 1066 height 570
click at [300, 58] on button "Execution" at bounding box center [301, 64] width 70 height 32
click at [204, 58] on button "Visual Editor" at bounding box center [225, 64] width 82 height 32
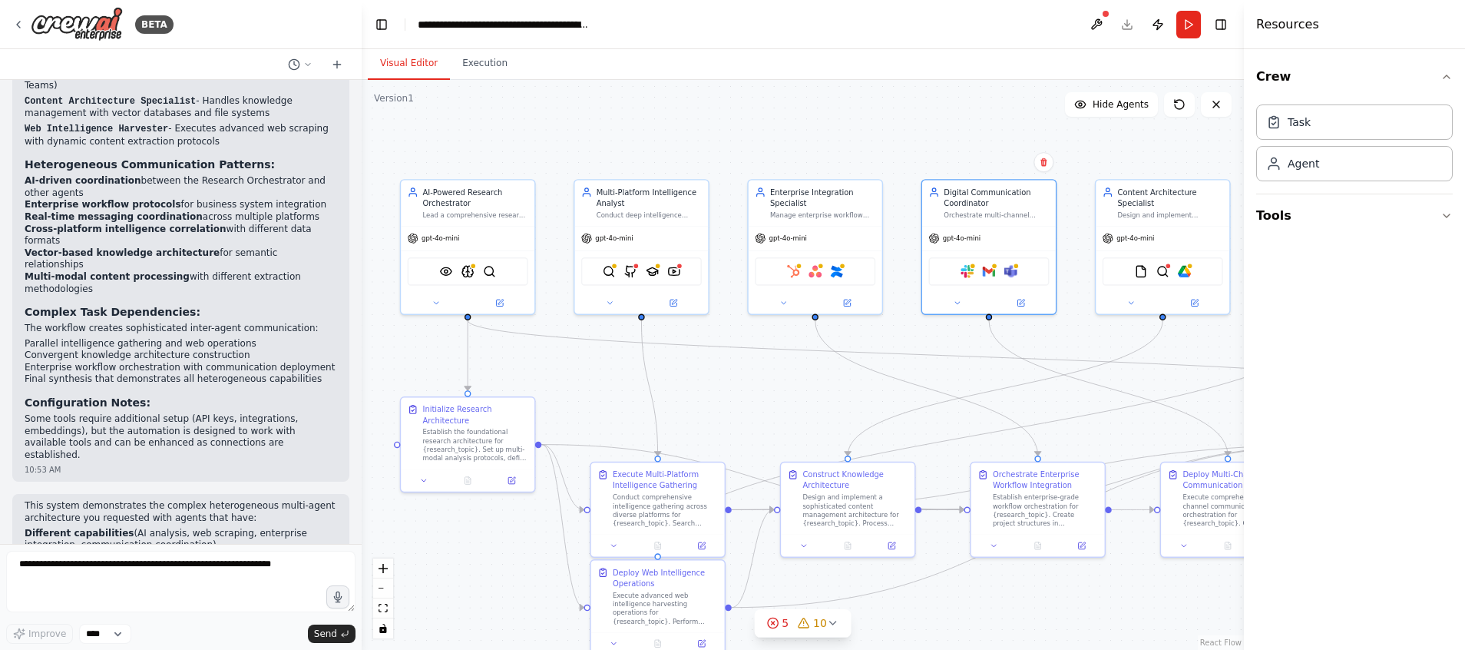
scroll to position [1633, 0]
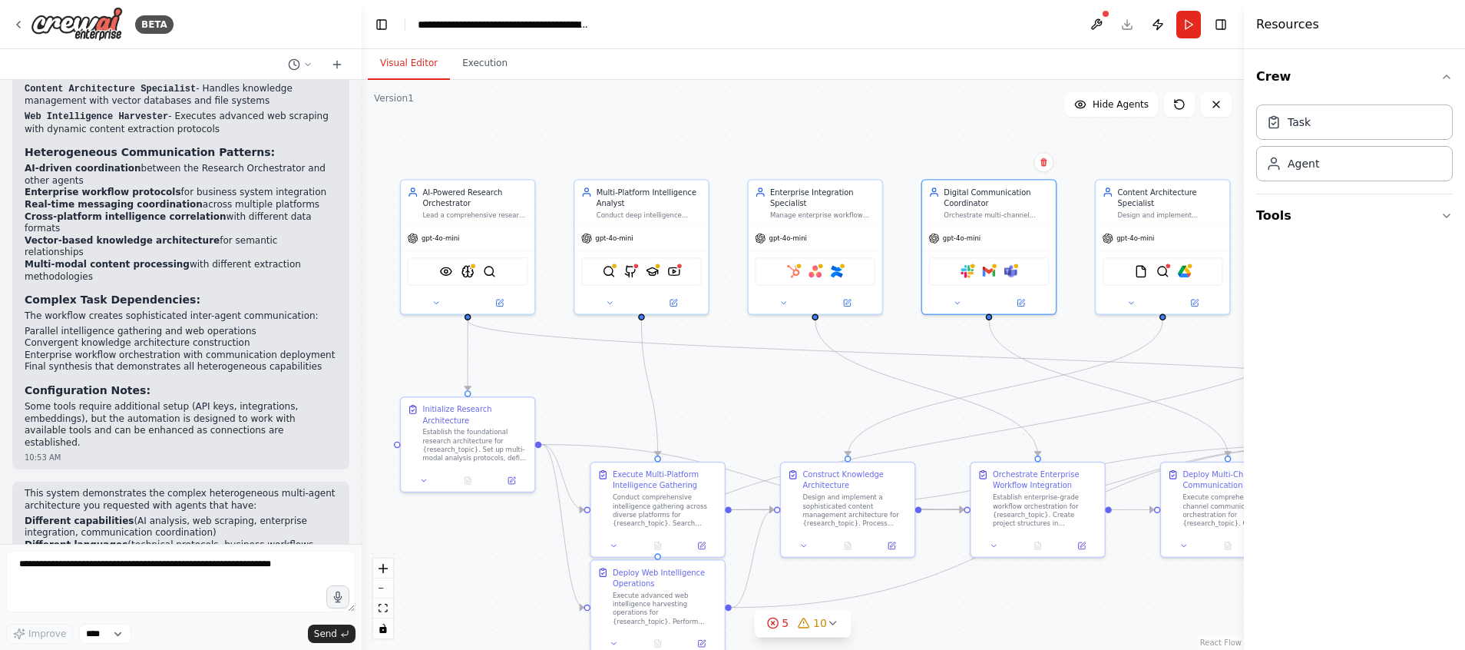
drag, startPoint x: 174, startPoint y: 528, endPoint x: 360, endPoint y: 537, distance: 186.8
click at [362, 432] on div "BETA I want a complex set of multiple heterogeneous agents with different capab…" at bounding box center [732, 325] width 1465 height 650
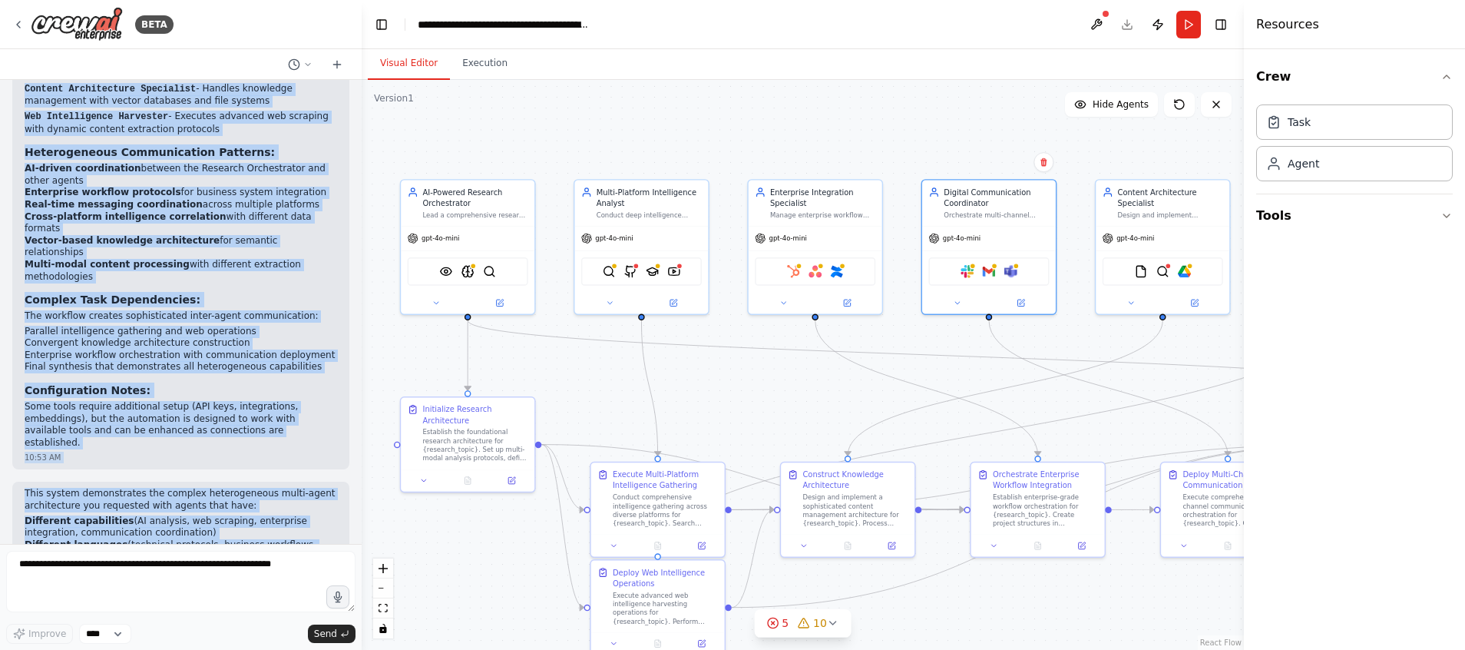
drag, startPoint x: 22, startPoint y: 103, endPoint x: 200, endPoint y: 545, distance: 476.8
click at [200, 432] on div "BETA I want a complex set of multiple heterogeneous agents with different capab…" at bounding box center [181, 325] width 362 height 650
copy div "I want a complex set of multiple heterogeneous agents with different capabiliti…"
click at [976, 22] on button "Run" at bounding box center [1188, 25] width 25 height 28
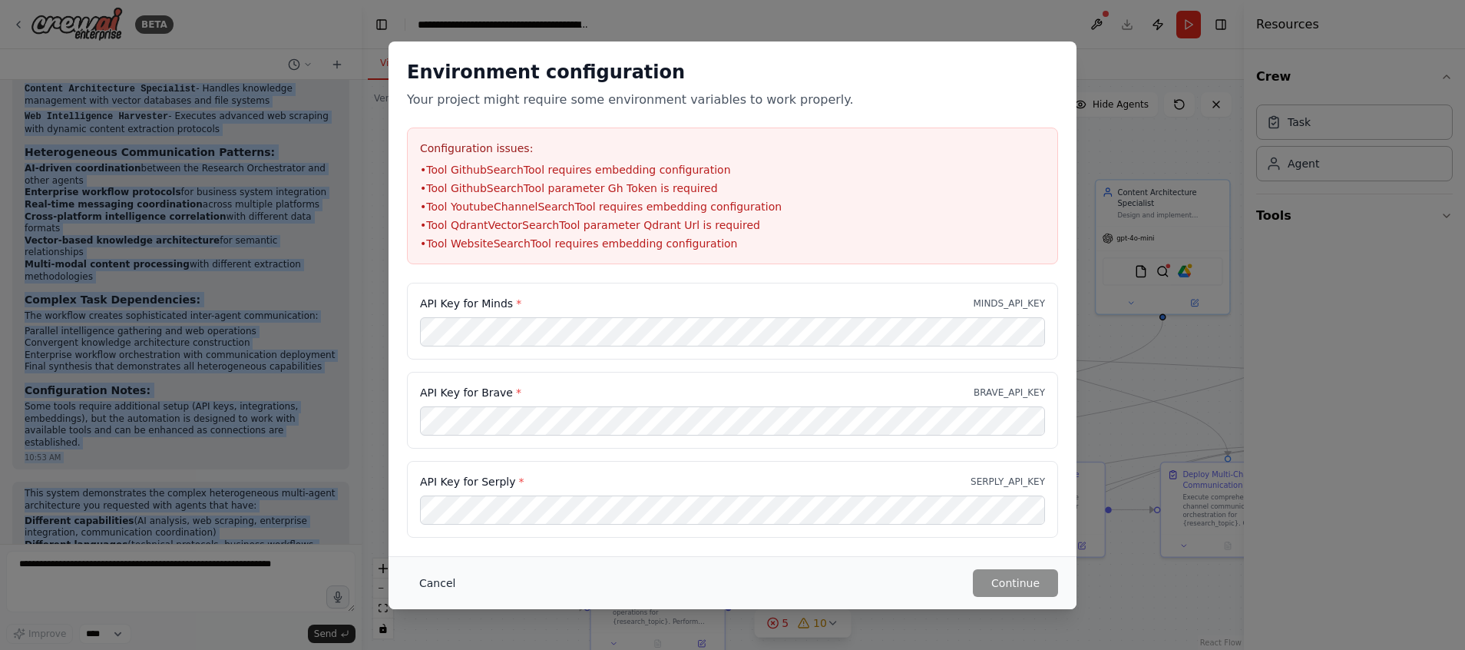
click at [425, 432] on button "Cancel" at bounding box center [437, 583] width 61 height 28
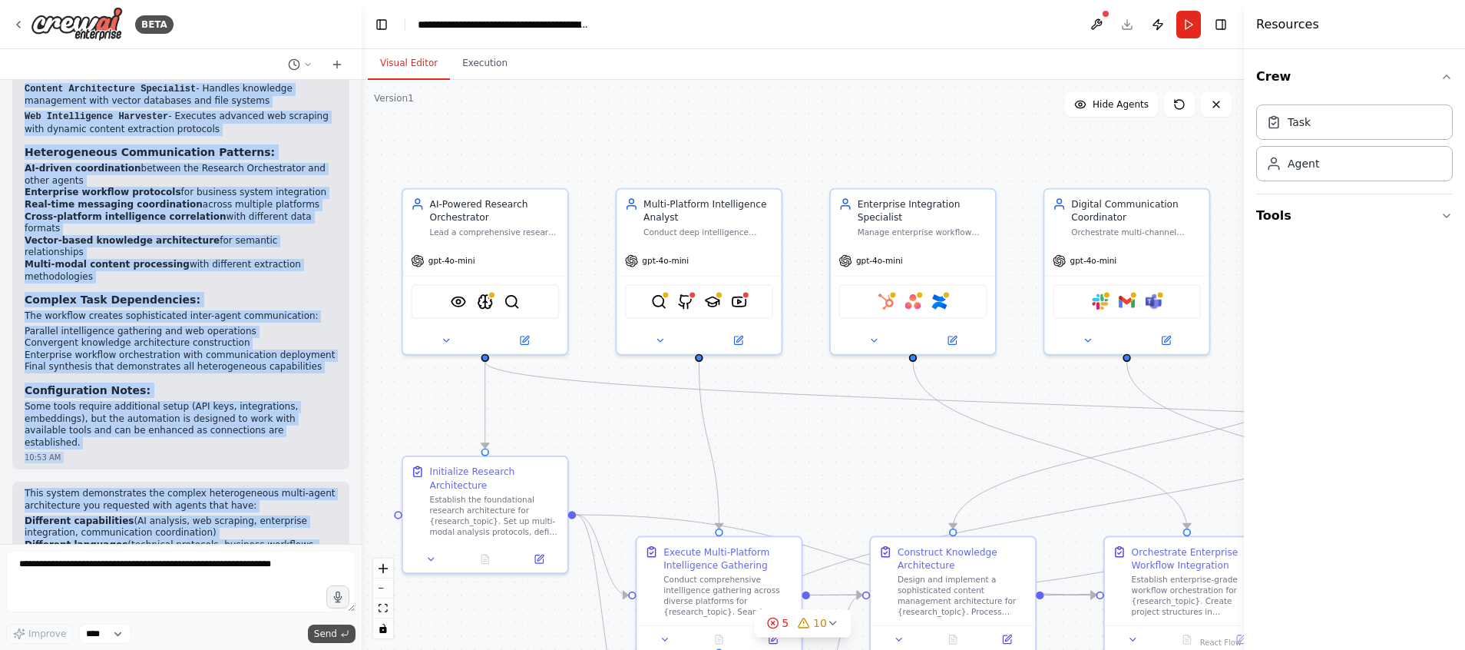
click at [335, 432] on span "Send" at bounding box center [325, 633] width 23 height 12
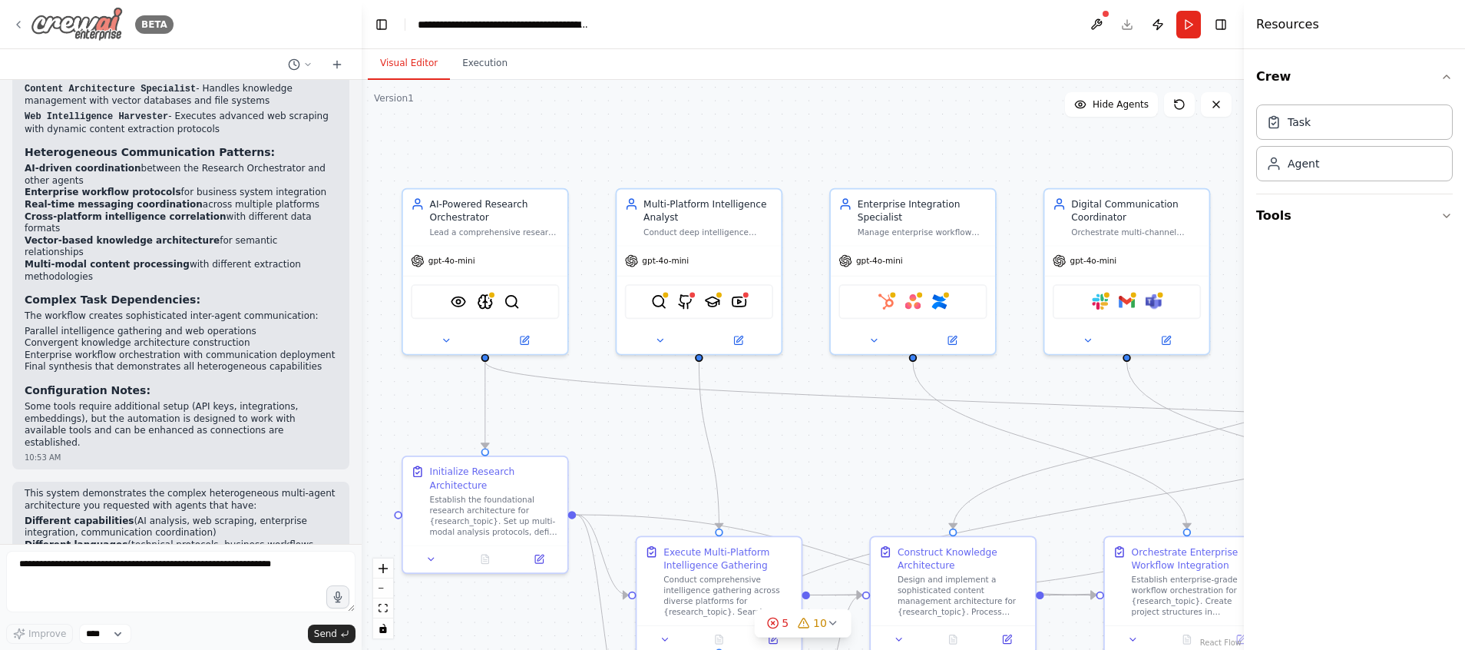
click at [19, 19] on icon at bounding box center [18, 24] width 12 height 12
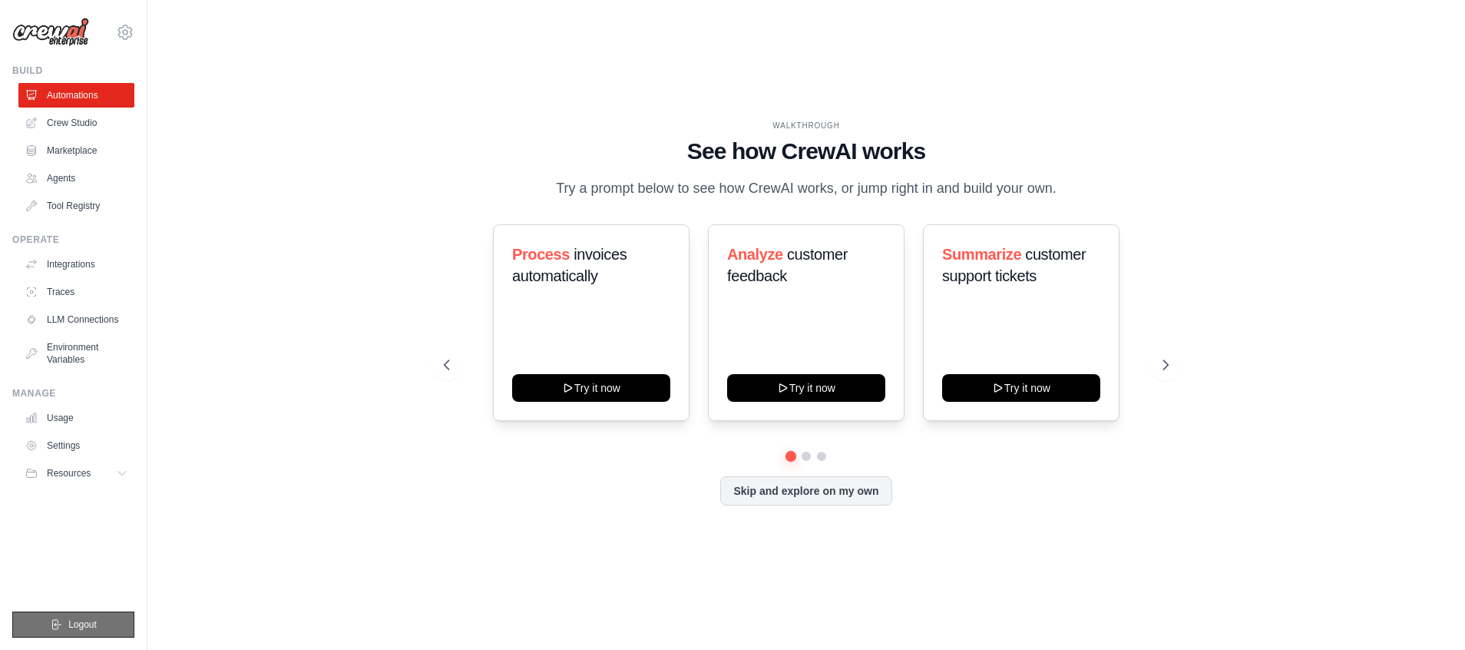
click at [87, 616] on button "Logout" at bounding box center [73, 624] width 122 height 26
